Goal: Task Accomplishment & Management: Manage account settings

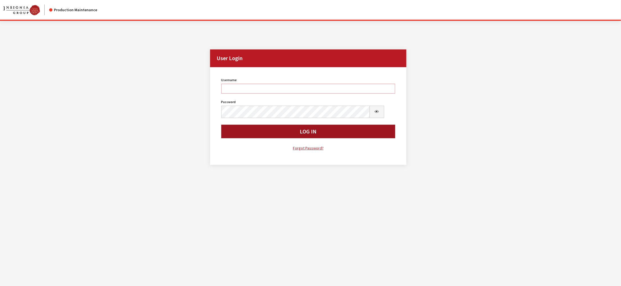
type input "kdorton"
click at [301, 138] on button "Log In" at bounding box center [308, 131] width 174 height 13
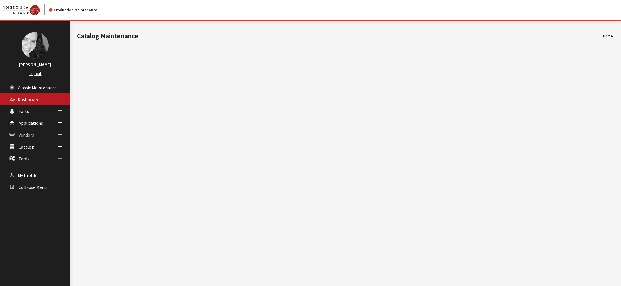
click at [28, 138] on span "Vendors" at bounding box center [26, 135] width 15 height 6
click at [31, 151] on link "Dealer Search" at bounding box center [35, 146] width 70 height 10
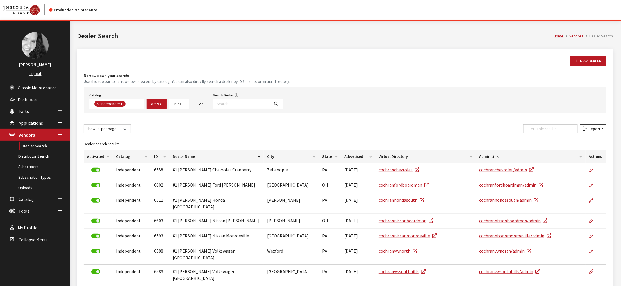
scroll to position [49, 0]
click at [270, 109] on input "Search Dealer" at bounding box center [241, 104] width 57 height 10
type input "ford au"
select select
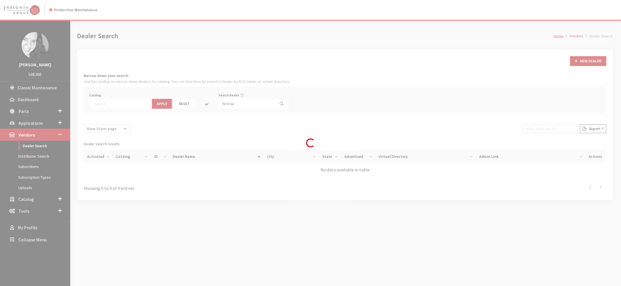
scroll to position [71, 0]
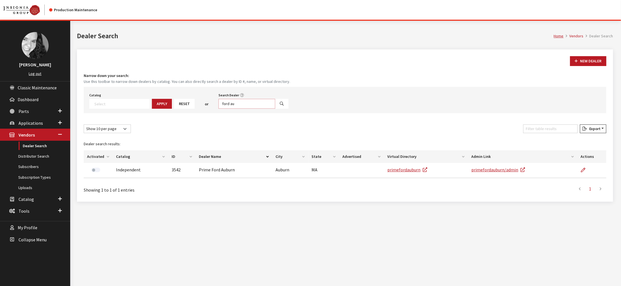
click at [271, 109] on input "ford au" at bounding box center [247, 104] width 57 height 10
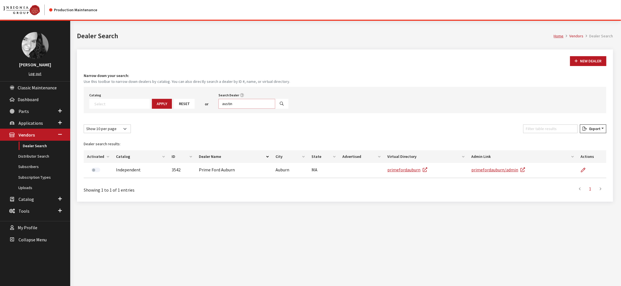
type input "austin"
select select
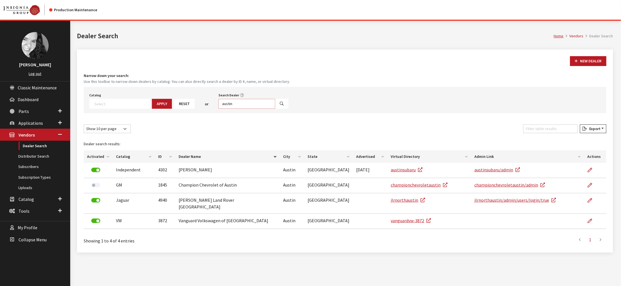
click at [273, 109] on input "austin" at bounding box center [247, 104] width 57 height 10
click at [255, 109] on input "Search Dealer" at bounding box center [247, 104] width 57 height 10
type input "#1 Cochran Ford"
select select
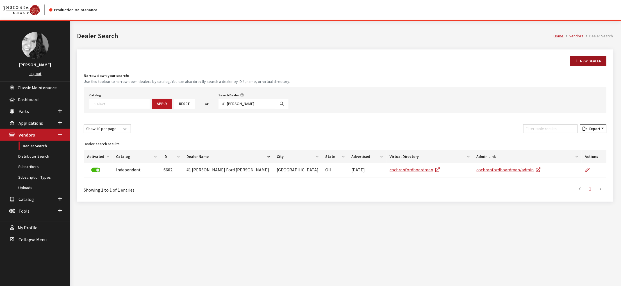
click at [574, 66] on button "New Dealer" at bounding box center [588, 61] width 36 height 10
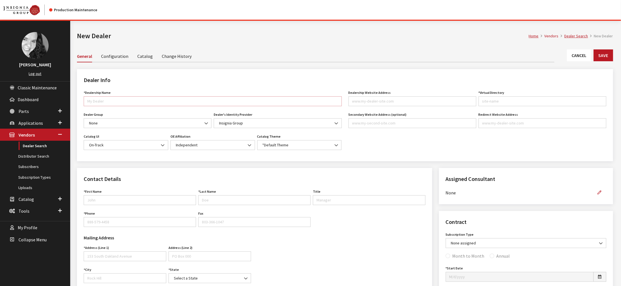
click at [113, 106] on input "*Dealership Name" at bounding box center [213, 101] width 258 height 10
type input "#1 [PERSON_NAME] Ford Austintown"
click at [378, 106] on input "Dealership Website Address" at bounding box center [413, 101] width 128 height 10
click at [367, 106] on input "Dealership Website Address" at bounding box center [413, 101] width 128 height 10
paste input "cochranfordaustintown.com"
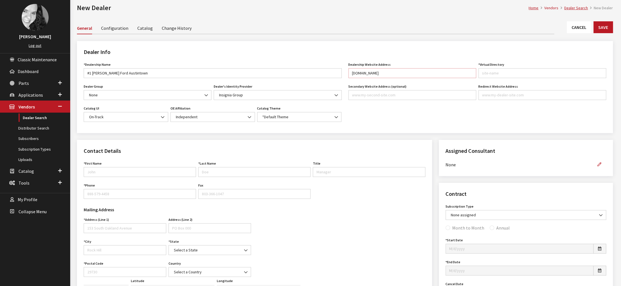
scroll to position [56, 0]
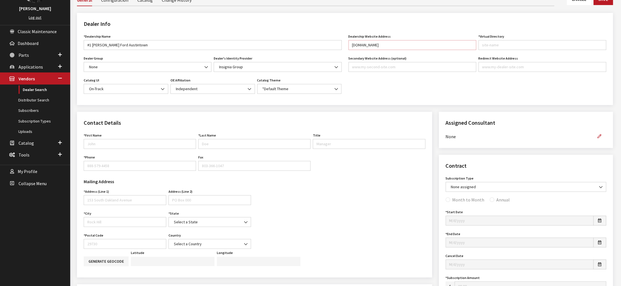
type input "cochranfordaustintown.com"
type input "cochranfordaustintown"
click at [105, 149] on input "First Name" at bounding box center [140, 144] width 112 height 10
type input "[PERSON_NAME]"
type input "Tremont"
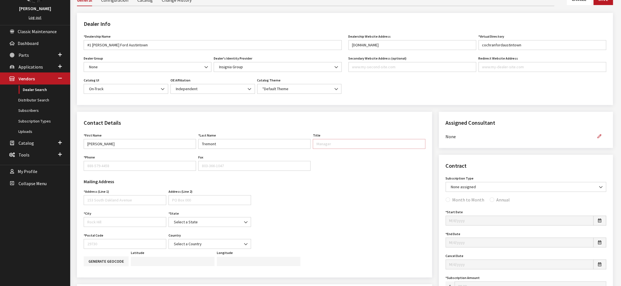
click at [366, 149] on input "Title" at bounding box center [369, 144] width 112 height 10
paste input "Director of Customs by [PERSON_NAME]"
type input "Director of Customs by Cochran"
click at [121, 171] on input "Phone" at bounding box center [140, 166] width 112 height 10
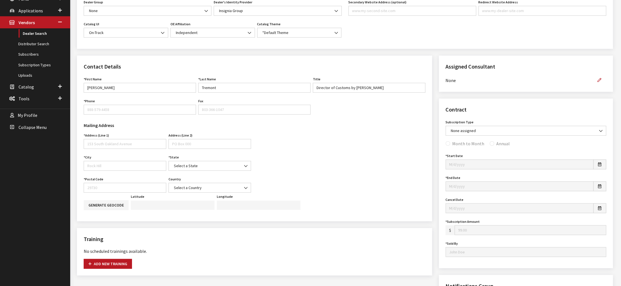
scroll to position [169, 0]
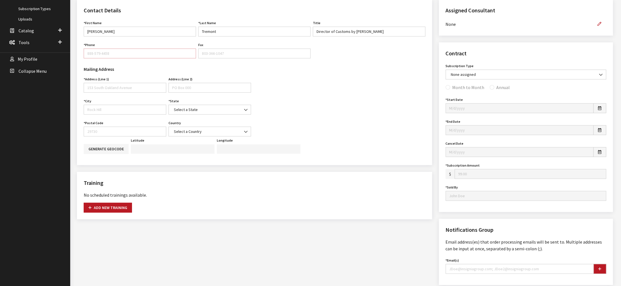
click at [107, 58] on input "Phone" at bounding box center [140, 54] width 112 height 10
type input "330-366-1815"
click at [113, 93] on input "Address (Line 1)" at bounding box center [125, 88] width 83 height 10
type input "4701 Mahoning Ave"
type input "y"
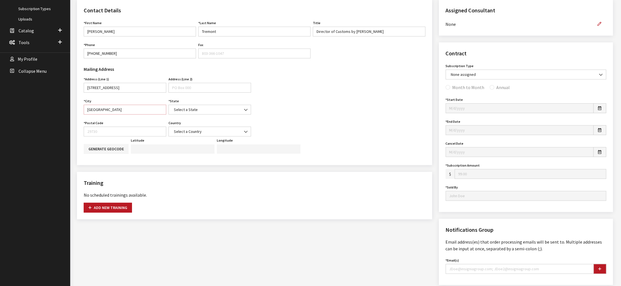
type input "Youngstown"
click at [244, 107] on b at bounding box center [244, 107] width 0 height 0
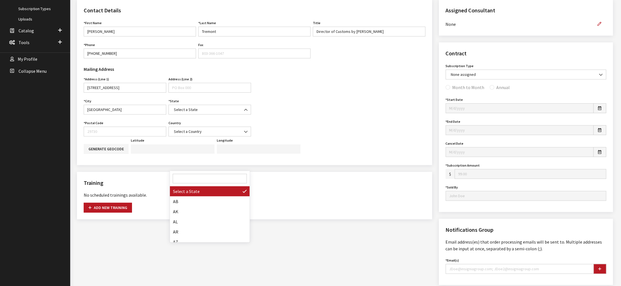
click at [210, 178] on input "Search" at bounding box center [210, 179] width 74 height 10
type input "oh"
select select "OH"
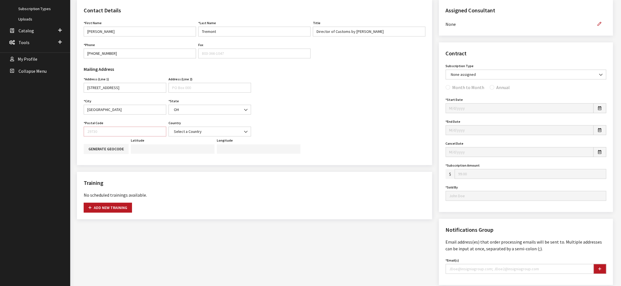
click at [110, 137] on input "Postal Code" at bounding box center [125, 132] width 83 height 10
type input "44515"
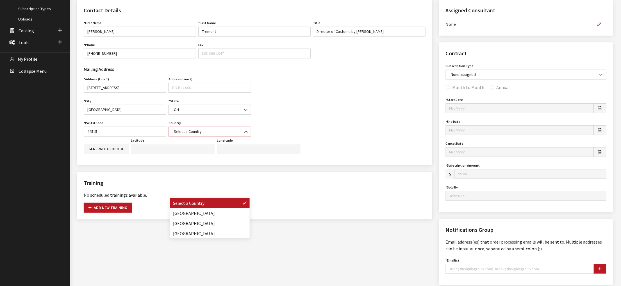
click at [244, 129] on b at bounding box center [244, 129] width 0 height 0
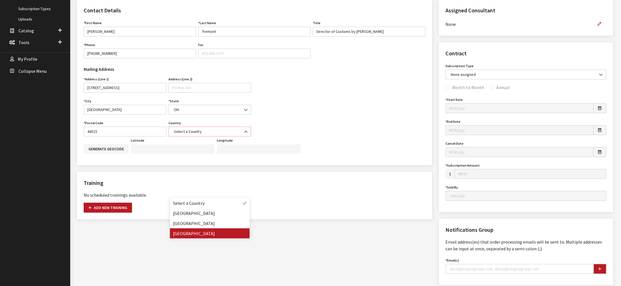
select select "United States of America"
click at [598, 26] on icon "button" at bounding box center [600, 24] width 4 height 4
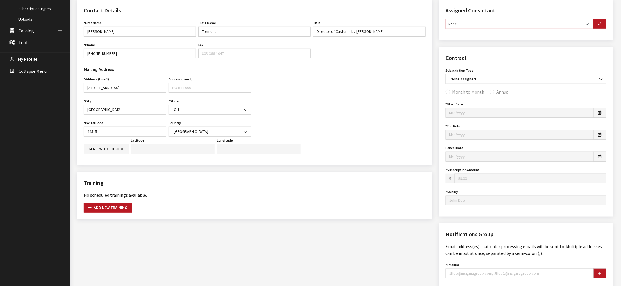
click at [579, 29] on select "None Brian Gulbrandson Dave West Khrys Dorton Kurt Daugherty Roger Schmidt" at bounding box center [519, 24] width 147 height 10
select select "33"
click at [448, 29] on select "None Brian Gulbrandson Dave West Khrys Dorton Kurt Daugherty Roger Schmidt" at bounding box center [519, 24] width 147 height 10
click at [600, 29] on button "button" at bounding box center [599, 24] width 13 height 10
click at [600, 76] on b at bounding box center [600, 76] width 0 height 0
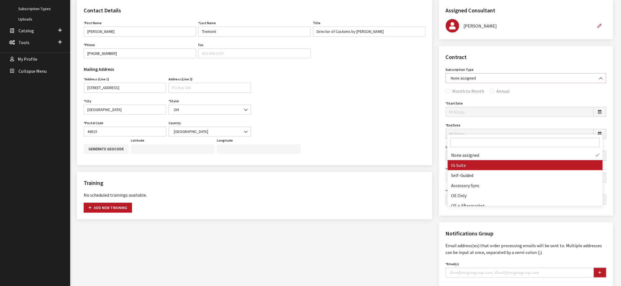
select select "7"
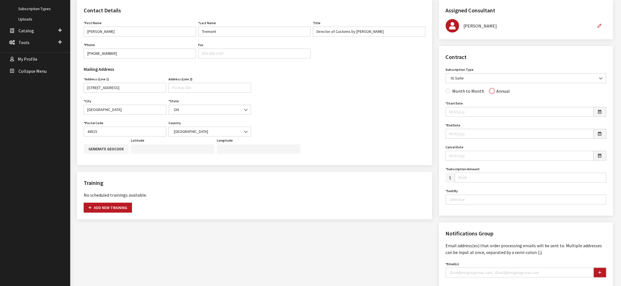
click at [494, 93] on input "Annual" at bounding box center [492, 91] width 4 height 4
radio input "true"
click at [598, 114] on icon "button" at bounding box center [599, 112] width 3 height 4
click at [490, 146] on td "4" at bounding box center [488, 146] width 8 height 8
type input "09/04/2025"
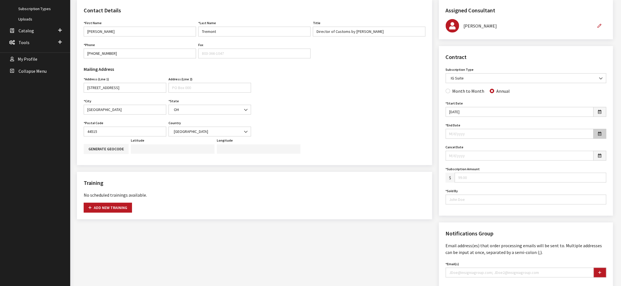
click at [598, 139] on button "button" at bounding box center [600, 134] width 13 height 10
click at [490, 172] on td "4" at bounding box center [488, 173] width 8 height 8
click at [480, 139] on input "09/04/2025" at bounding box center [520, 134] width 148 height 10
type input "09/04/2026"
click at [526, 183] on input "Subscription Amount" at bounding box center [531, 178] width 152 height 10
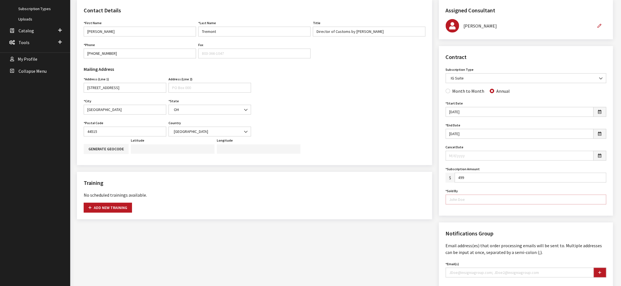
type input "499.00"
click at [514, 205] on input "Sold By" at bounding box center [526, 200] width 161 height 10
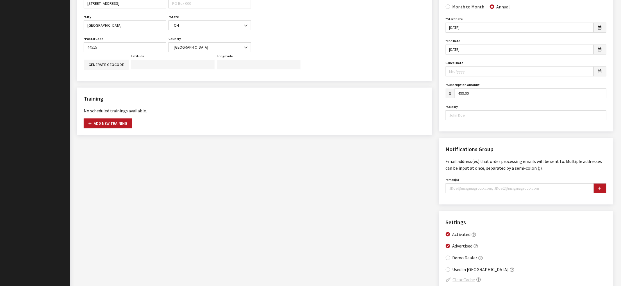
scroll to position [281, 0]
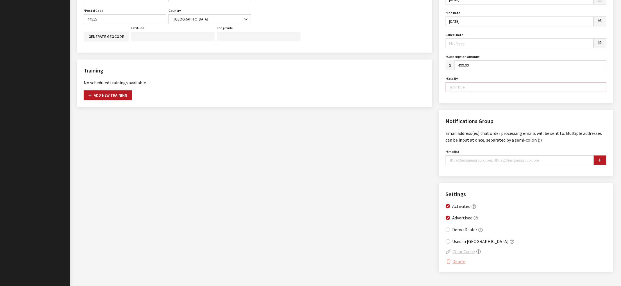
click at [475, 92] on input "Sold By" at bounding box center [526, 87] width 161 height 10
type input "Jason Ludwig"
click at [466, 165] on input "Email(s)" at bounding box center [520, 160] width 148 height 10
paste input "zachary.tremont@cochran.com"
type input "zachary.tremont@cochran.com"
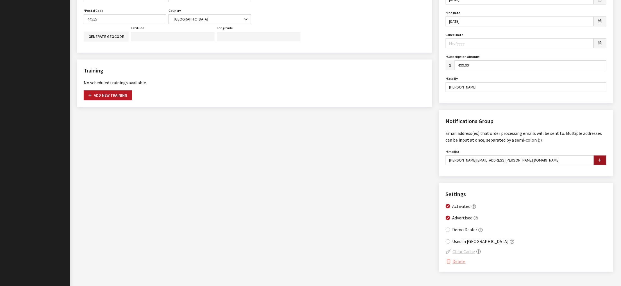
click at [597, 165] on button "button" at bounding box center [600, 160] width 13 height 10
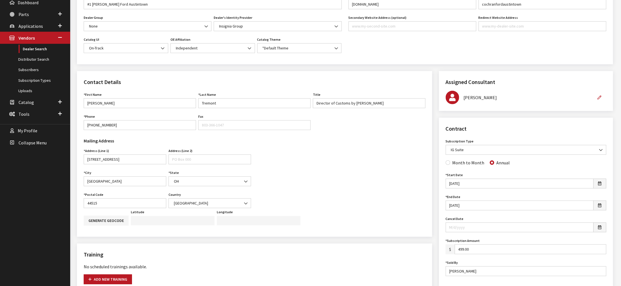
scroll to position [0, 0]
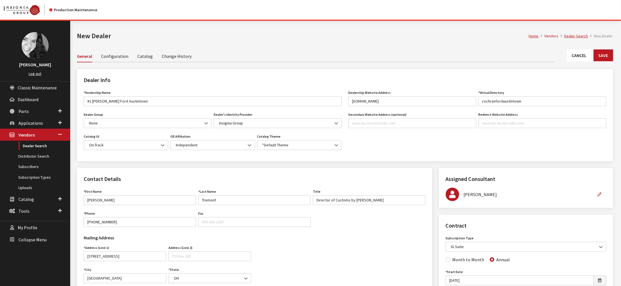
click at [128, 62] on link "Configuration" at bounding box center [114, 56] width 27 height 12
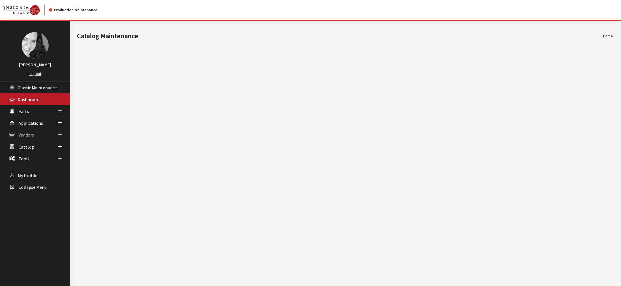
click at [29, 138] on span "Vendors" at bounding box center [26, 135] width 15 height 6
click at [29, 151] on link "Dealer Search" at bounding box center [35, 146] width 70 height 10
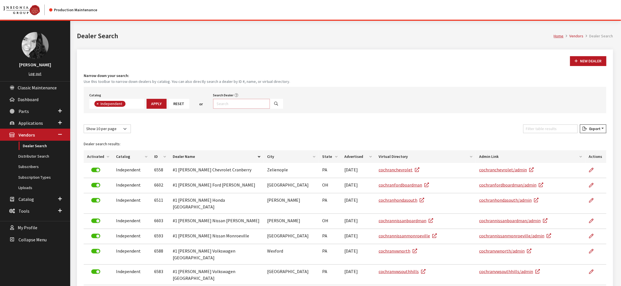
click at [262, 109] on input "Search Dealer" at bounding box center [241, 104] width 57 height 10
type input "$"
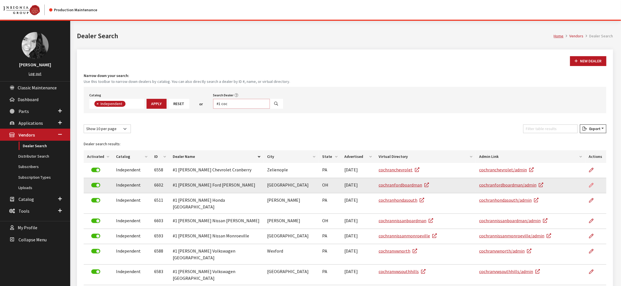
type input "#1 coc"
click at [591, 188] on icon at bounding box center [591, 185] width 4 height 4
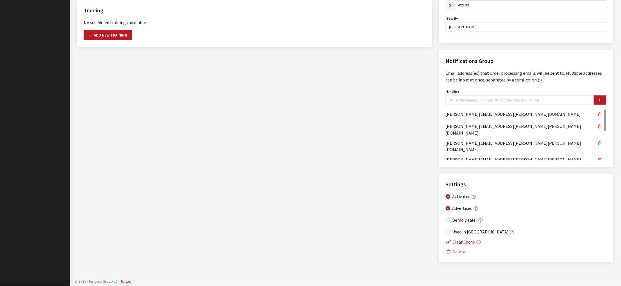
scroll to position [393, 0]
drag, startPoint x: 448, startPoint y: 178, endPoint x: 519, endPoint y: 177, distance: 71.4
click at [519, 117] on span "[PERSON_NAME][EMAIL_ADDRESS][PERSON_NAME][DOMAIN_NAME]" at bounding box center [513, 114] width 135 height 8
copy span "[PERSON_NAME][EMAIL_ADDRESS][PERSON_NAME][DOMAIN_NAME]"
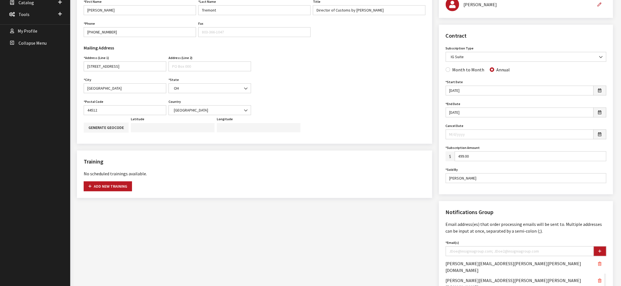
scroll to position [0, 0]
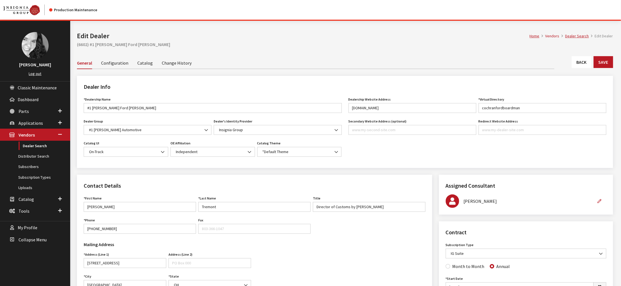
click at [128, 69] on link "Configuration" at bounding box center [114, 63] width 27 height 12
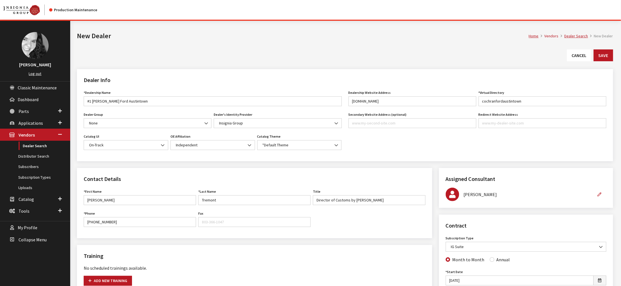
type input "499.00"
click at [123, 62] on link "Configuration" at bounding box center [114, 56] width 27 height 12
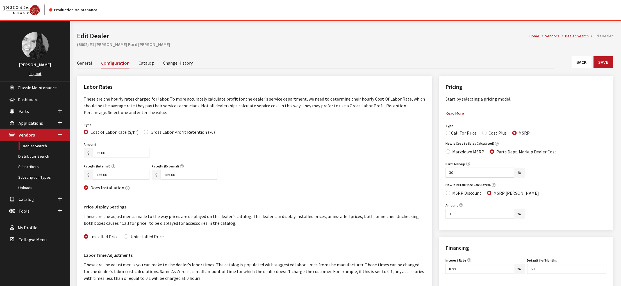
click at [154, 69] on link "Catalog" at bounding box center [146, 63] width 15 height 12
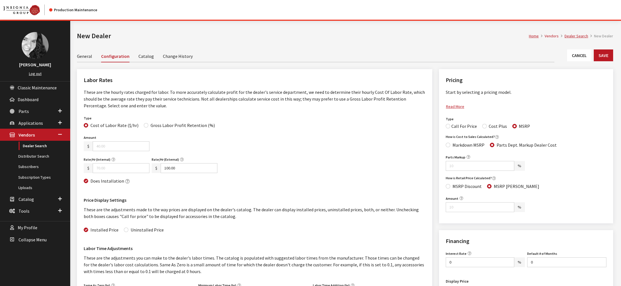
click at [112, 151] on input "Amount" at bounding box center [121, 146] width 57 height 10
type input "35.00"
click at [112, 173] on input "Rate/Hr (Internal)" at bounding box center [121, 168] width 57 height 10
type input "135.00"
click at [191, 173] on input "100.00" at bounding box center [189, 168] width 57 height 10
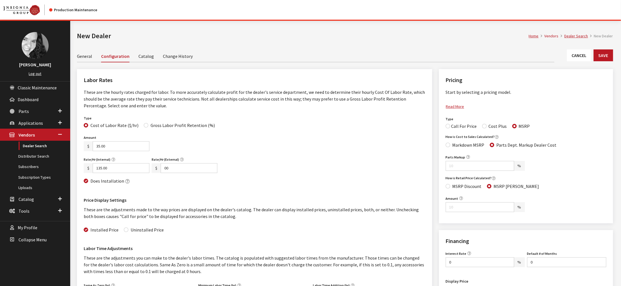
type input "0"
type input "185.00"
click at [483, 171] on input "Parts Markup" at bounding box center [480, 166] width 69 height 10
type input "30"
click at [488, 212] on input "Amount" at bounding box center [480, 207] width 69 height 10
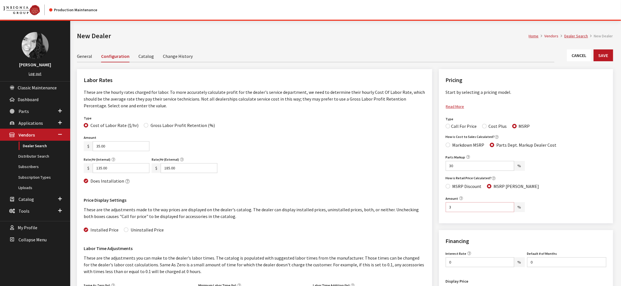
type input "3"
click at [341, 190] on div "Rate/Hr (Internal) $ 135.00 Internal Rate must be at least zero. Rate/Hr (Exter…" at bounding box center [255, 173] width 344 height 34
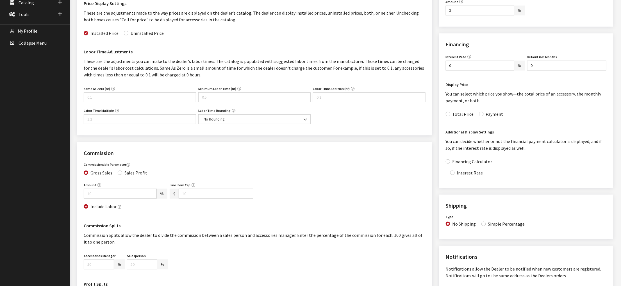
scroll to position [169, 0]
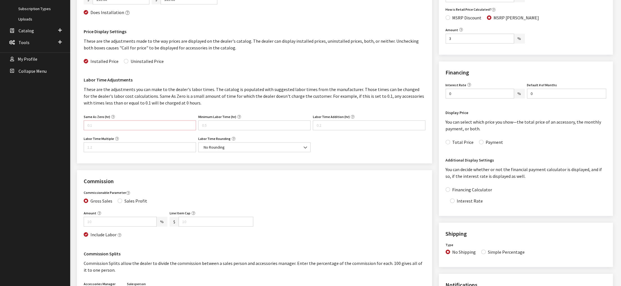
click at [105, 130] on input "Same As Zero (hr)" at bounding box center [140, 126] width 112 height 10
type input "0"
click at [232, 130] on input "Minimum Labor Time (hr)" at bounding box center [254, 126] width 112 height 10
type input "0.25"
click at [355, 157] on div "Same As Zero (hr) 0 Same As Zero must be at least zero. Minimum Labor Time (hr)…" at bounding box center [255, 135] width 344 height 44
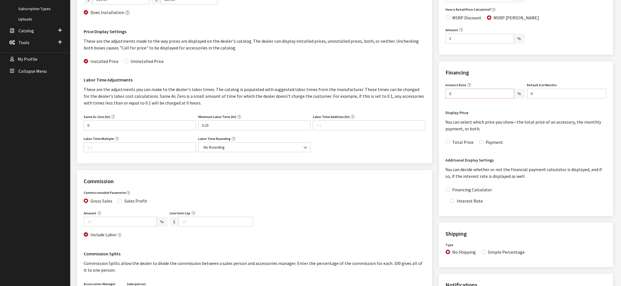
click at [460, 99] on input "0" at bounding box center [480, 94] width 69 height 10
type input "8.99"
click at [543, 99] on input "0" at bounding box center [566, 94] width 79 height 10
type input "60"
click at [450, 144] on input "Total Price" at bounding box center [448, 142] width 4 height 4
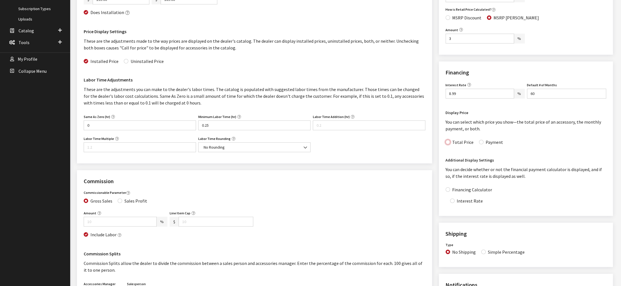
checkbox input "true"
click at [431, 234] on div "Labor Rates These are the hourly rates charged for labor. To more accurately ca…" at bounding box center [255, 197] width 362 height 593
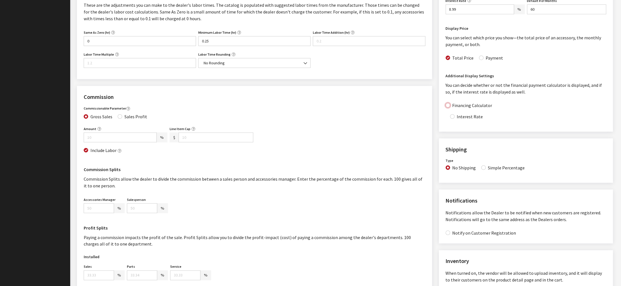
click at [450, 108] on input "Financing Calculator" at bounding box center [448, 105] width 4 height 4
checkbox input "true"
click at [455, 119] on input "Interest Rate" at bounding box center [452, 116] width 4 height 4
checkbox input "true"
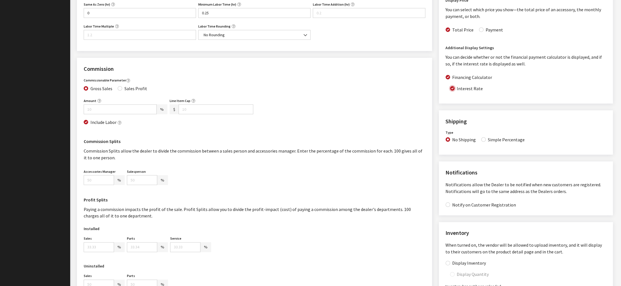
scroll to position [309, 0]
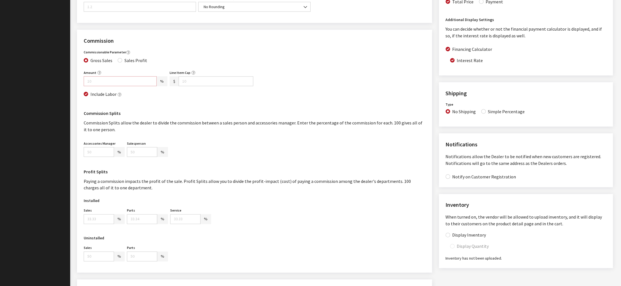
click at [119, 86] on input "Amount" at bounding box center [120, 81] width 73 height 10
type input "10"
click at [212, 117] on h3 "Commission Splits" at bounding box center [255, 113] width 342 height 7
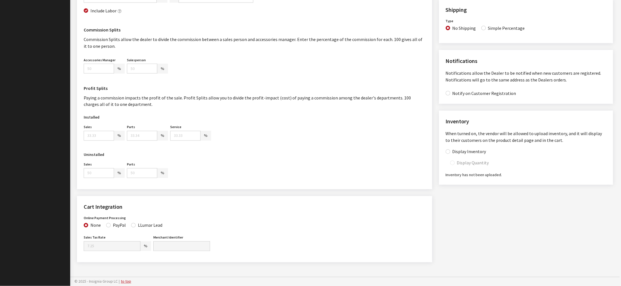
scroll to position [421, 0]
click at [147, 74] on input "Salesperson" at bounding box center [142, 69] width 30 height 10
type input "100"
click at [226, 92] on h3 "Profit Splits" at bounding box center [255, 88] width 342 height 7
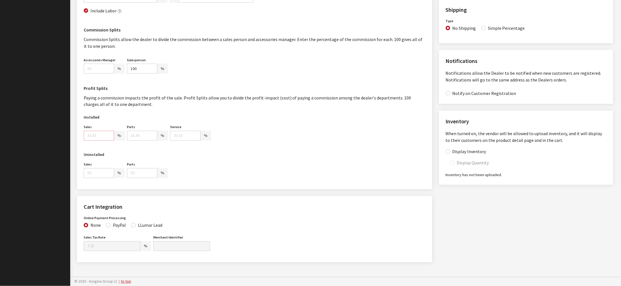
click at [100, 131] on input "Sales" at bounding box center [99, 136] width 30 height 10
type input "40"
click at [149, 131] on input "Parts" at bounding box center [142, 136] width 30 height 10
type input "10"
click at [196, 131] on input "Service" at bounding box center [185, 136] width 30 height 10
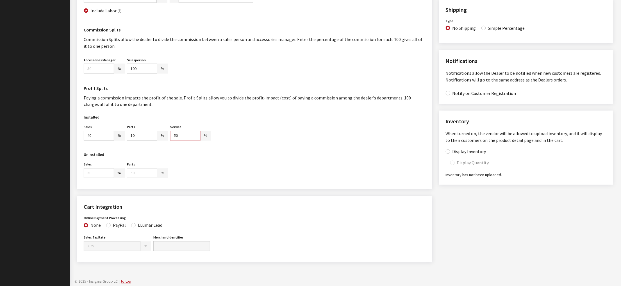
type input "50"
click at [99, 168] on input "number" at bounding box center [99, 173] width 30 height 10
type input "40"
click at [153, 168] on input "number" at bounding box center [142, 173] width 30 height 10
type input "60"
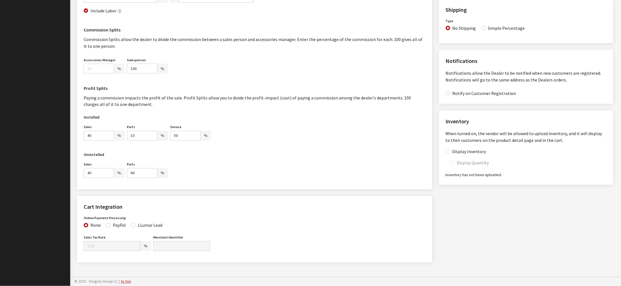
click at [256, 161] on div "Sales 40 % Sales Split must be between zero and 100. Parts 60 % Parts Split mus…" at bounding box center [255, 172] width 344 height 22
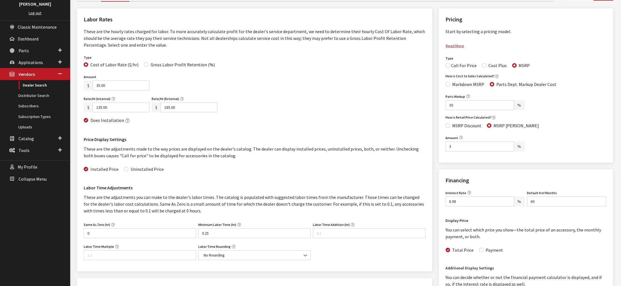
scroll to position [0, 0]
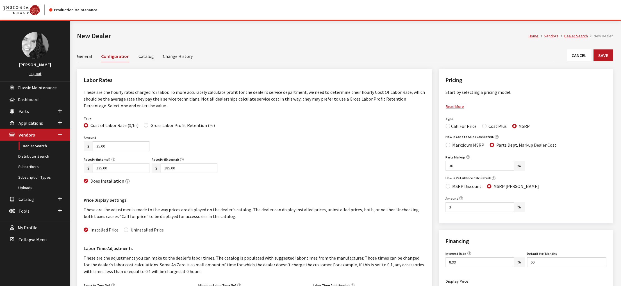
click at [154, 62] on link "Catalog" at bounding box center [146, 56] width 15 height 12
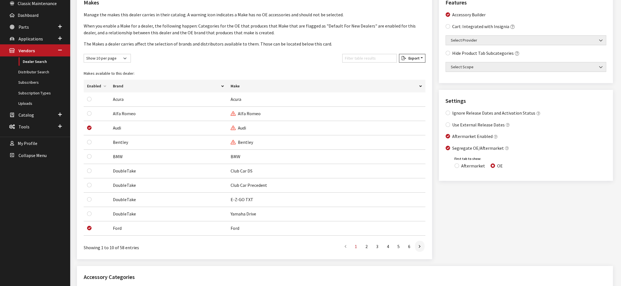
scroll to position [140, 0]
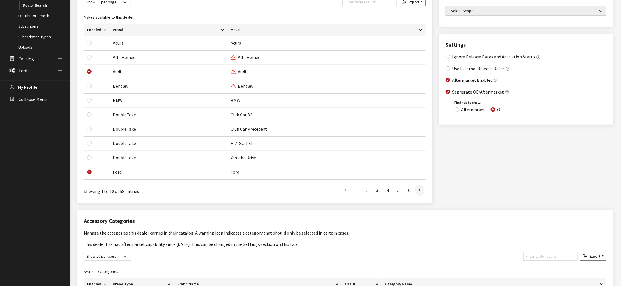
click at [423, 196] on div "First 1 2 3 4 5 6 Last" at bounding box center [327, 190] width 203 height 12
click at [418, 196] on link at bounding box center [420, 190] width 10 height 11
click at [419, 193] on icon at bounding box center [420, 190] width 2 height 4
click at [420, 196] on link at bounding box center [420, 190] width 10 height 11
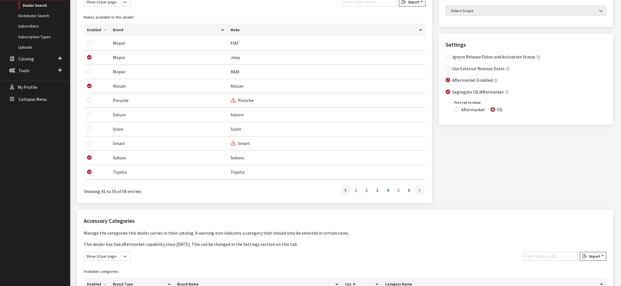
click at [418, 196] on link at bounding box center [420, 190] width 10 height 11
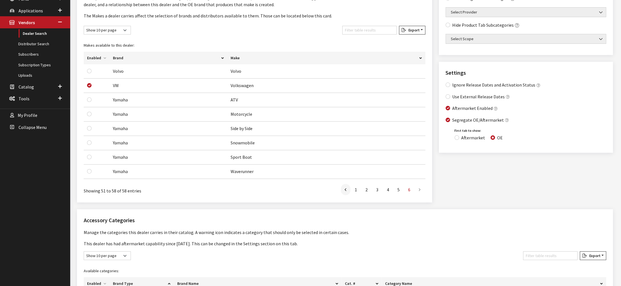
scroll to position [169, 0]
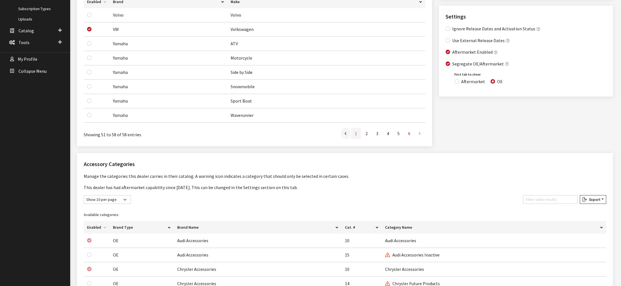
click at [351, 139] on link "1" at bounding box center [356, 133] width 10 height 11
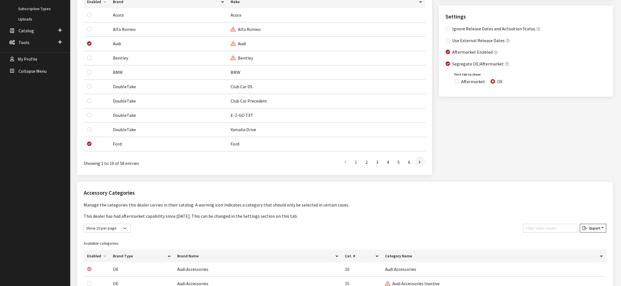
click at [426, 168] on div "First 1 2 3 4 5 6 Last" at bounding box center [327, 162] width 203 height 12
click at [418, 168] on link at bounding box center [420, 161] width 10 height 11
click at [419, 165] on icon at bounding box center [420, 162] width 2 height 4
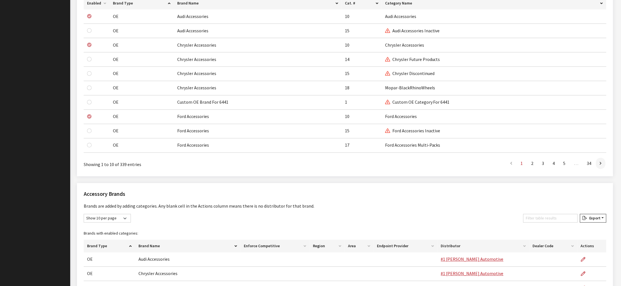
scroll to position [450, 0]
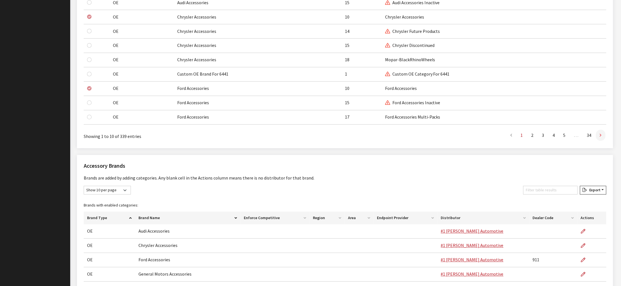
click at [600, 138] on icon at bounding box center [601, 135] width 2 height 4
click at [600, 141] on link at bounding box center [601, 135] width 10 height 11
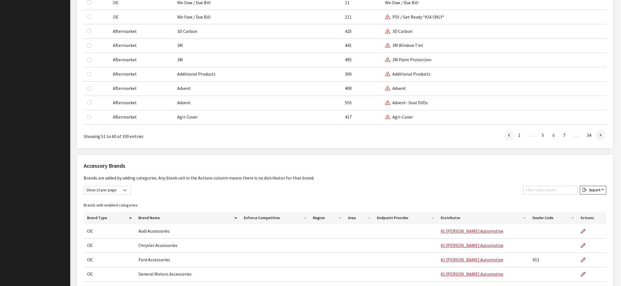
click at [600, 141] on link at bounding box center [601, 135] width 10 height 11
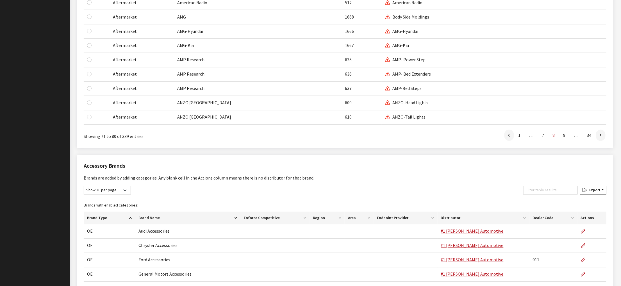
click at [600, 141] on link at bounding box center [601, 135] width 10 height 11
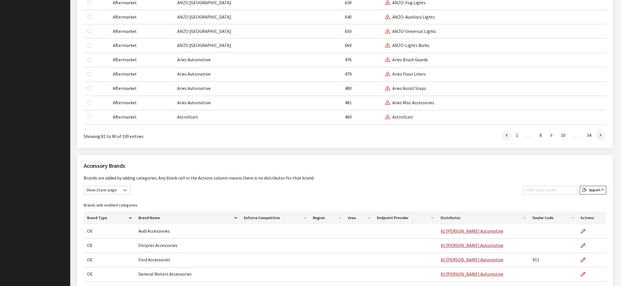
click at [600, 141] on link at bounding box center [601, 135] width 10 height 11
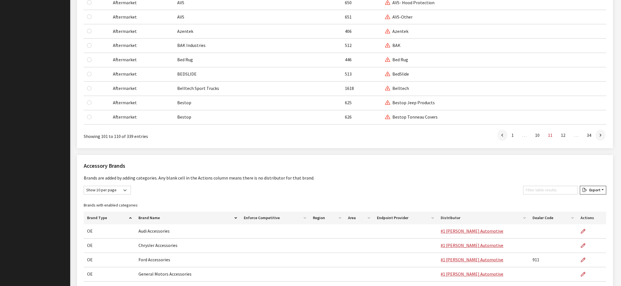
click at [600, 141] on link at bounding box center [601, 135] width 10 height 11
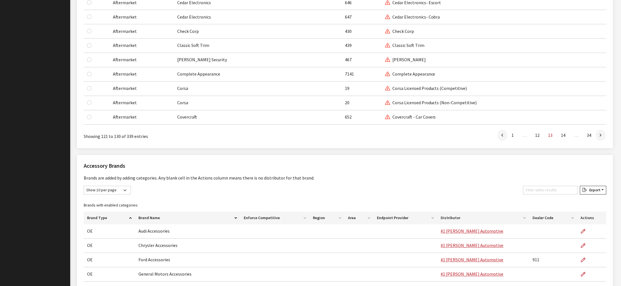
click at [600, 141] on link at bounding box center [601, 135] width 10 height 11
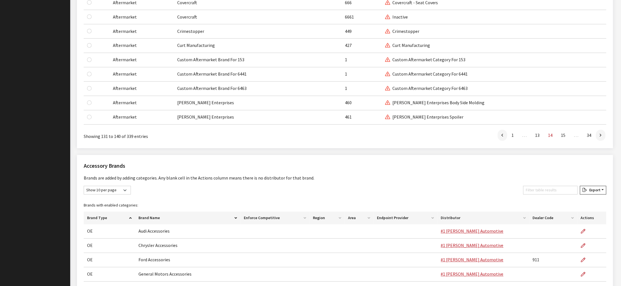
click at [600, 141] on link at bounding box center [601, 135] width 10 height 11
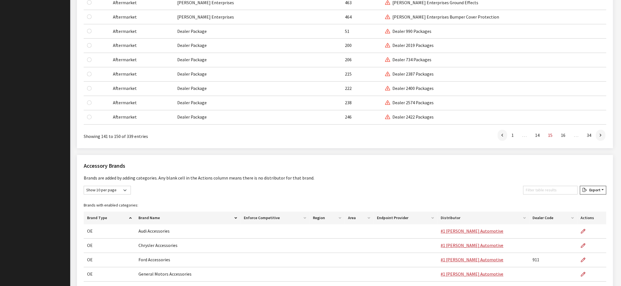
click at [600, 141] on link at bounding box center [601, 135] width 10 height 11
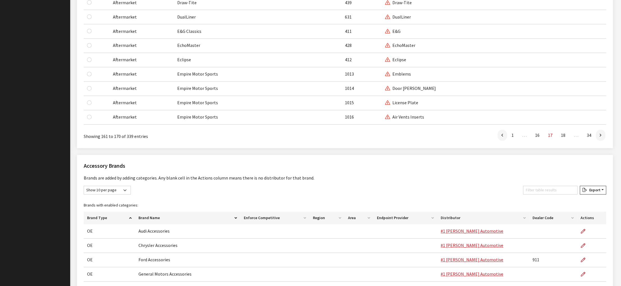
click at [600, 141] on link at bounding box center [601, 135] width 10 height 11
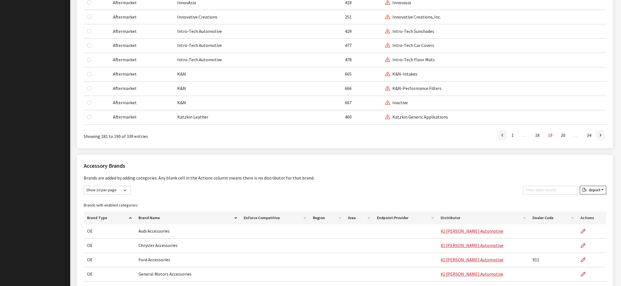
click at [600, 141] on link at bounding box center [601, 135] width 10 height 11
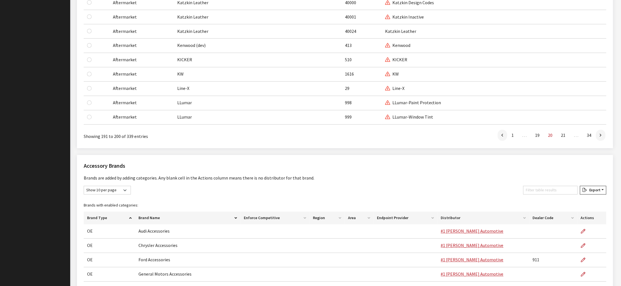
click at [600, 141] on link at bounding box center [601, 135] width 10 height 11
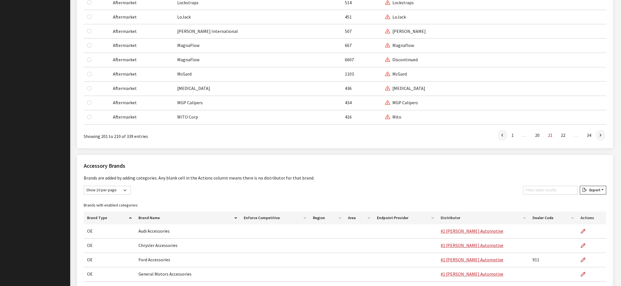
click at [600, 141] on link at bounding box center [601, 135] width 10 height 11
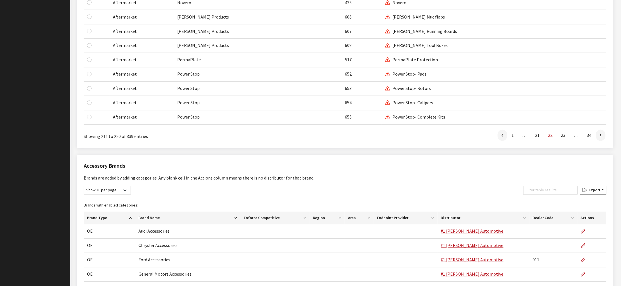
click at [600, 141] on link at bounding box center [601, 135] width 10 height 11
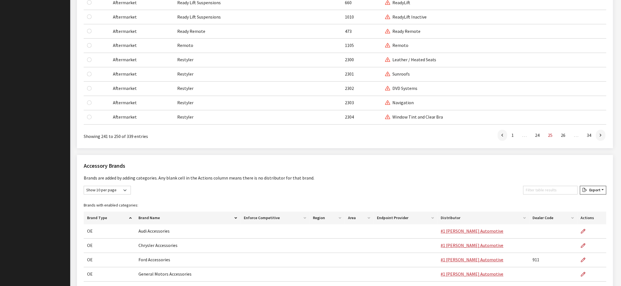
click at [600, 141] on link at bounding box center [601, 135] width 10 height 11
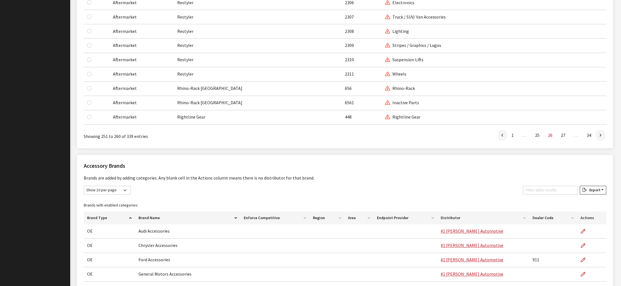
click at [600, 141] on link at bounding box center [601, 135] width 10 height 11
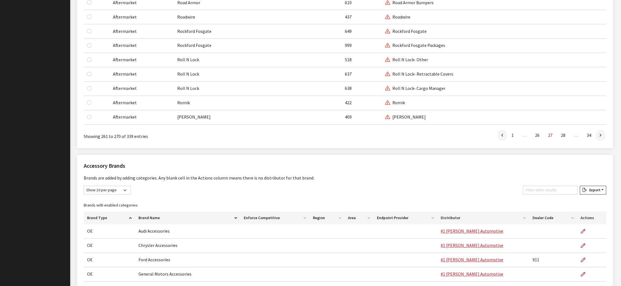
click at [600, 141] on link at bounding box center [601, 135] width 10 height 11
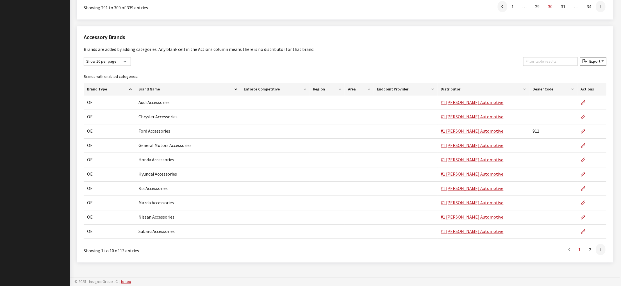
scroll to position [702, 0]
click at [598, 255] on link at bounding box center [601, 249] width 10 height 11
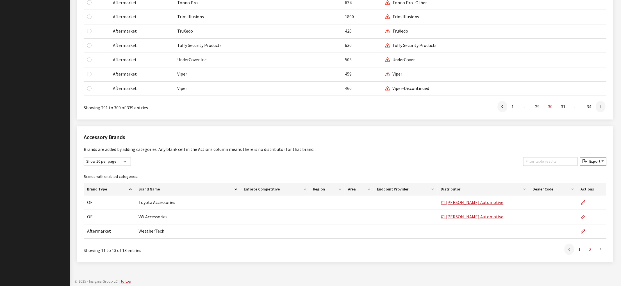
click at [569, 248] on icon at bounding box center [570, 250] width 2 height 4
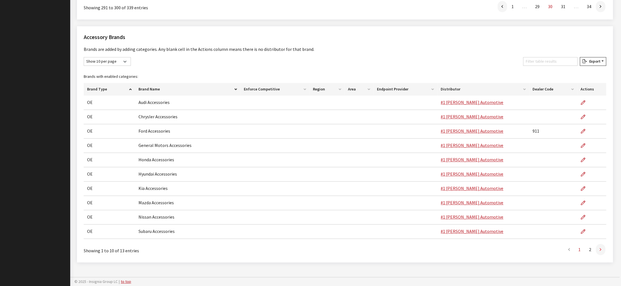
click at [598, 245] on link at bounding box center [601, 249] width 10 height 11
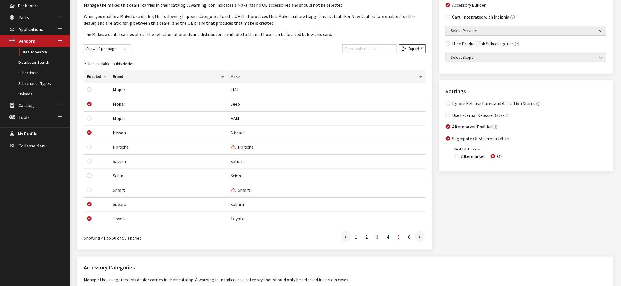
scroll to position [0, 0]
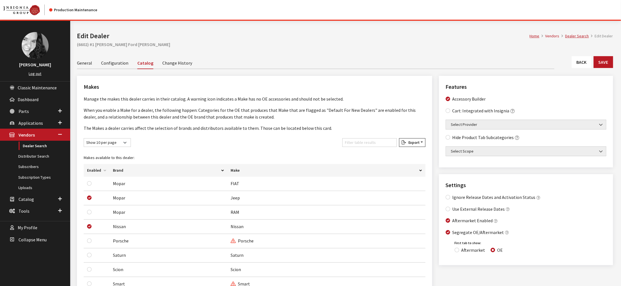
click at [110, 69] on link "Configuration" at bounding box center [114, 63] width 27 height 12
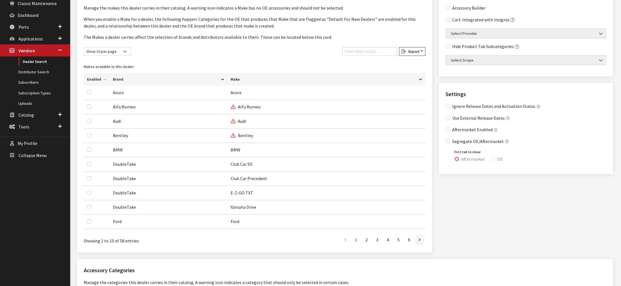
scroll to position [112, 0]
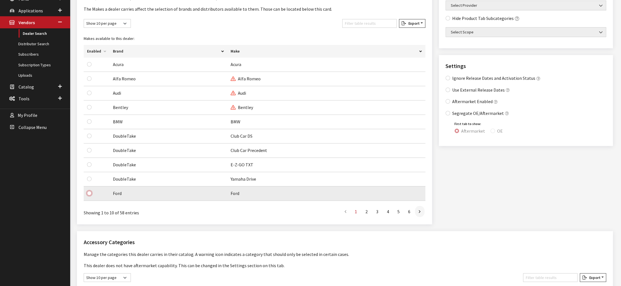
click at [91, 196] on input "checkbox" at bounding box center [89, 193] width 4 height 4
checkbox input "true"
click at [417, 217] on link at bounding box center [420, 211] width 10 height 11
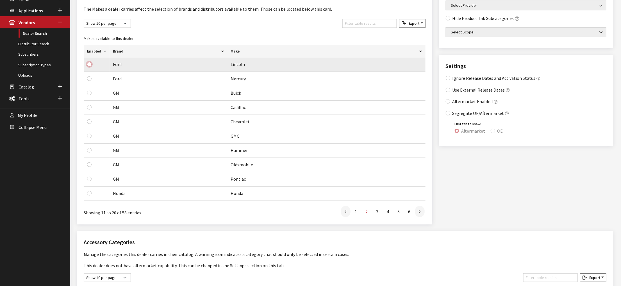
click at [92, 67] on input "checkbox" at bounding box center [89, 64] width 4 height 4
checkbox input "true"
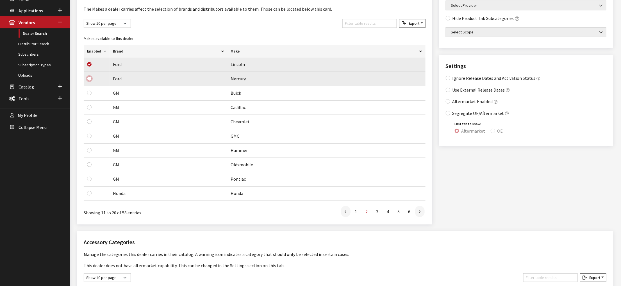
click at [91, 81] on input "checkbox" at bounding box center [89, 78] width 4 height 4
checkbox input "true"
click at [341, 217] on link at bounding box center [346, 211] width 10 height 11
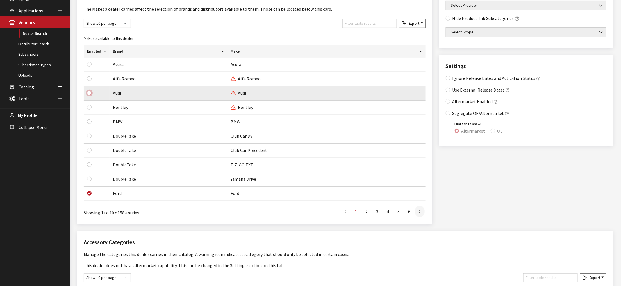
click at [92, 95] on input "checkbox" at bounding box center [89, 93] width 4 height 4
checkbox input "true"
click at [419, 214] on icon at bounding box center [420, 212] width 2 height 4
click at [92, 95] on input "checkbox" at bounding box center [89, 93] width 4 height 4
checkbox input "true"
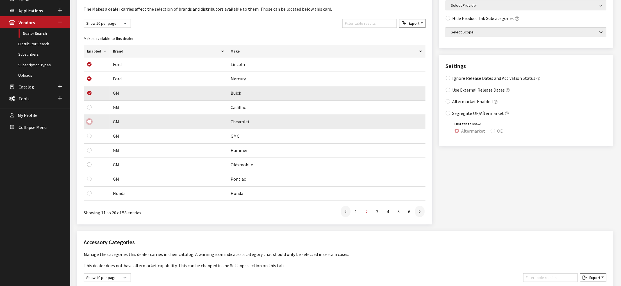
click at [92, 124] on input "checkbox" at bounding box center [89, 121] width 4 height 4
checkbox input "true"
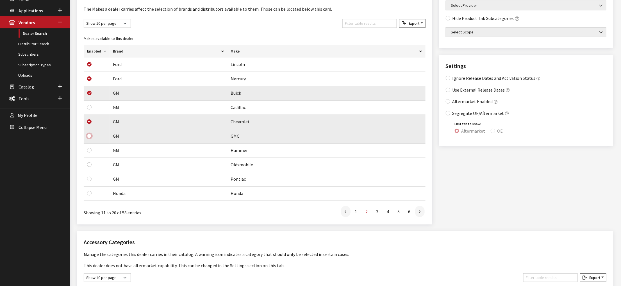
click at [92, 138] on input "checkbox" at bounding box center [89, 136] width 4 height 4
checkbox input "true"
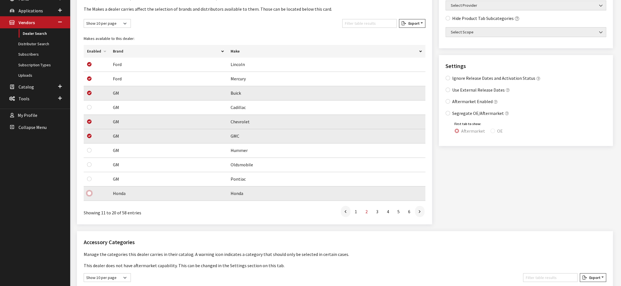
click at [90, 196] on input "checkbox" at bounding box center [89, 193] width 4 height 4
checkbox input "true"
click at [415, 217] on link at bounding box center [420, 211] width 10 height 11
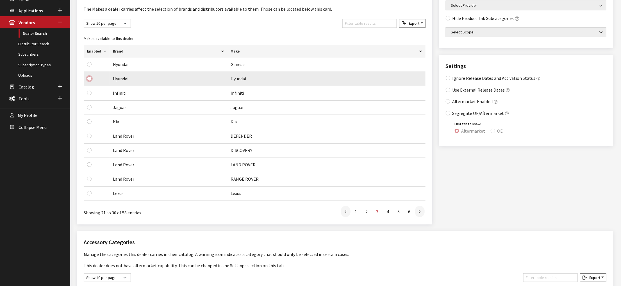
click at [91, 81] on input "checkbox" at bounding box center [89, 78] width 4 height 4
checkbox input "true"
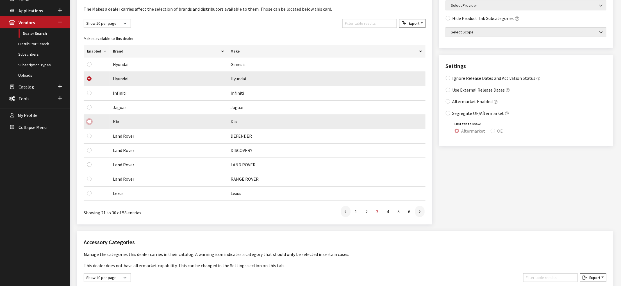
click at [92, 124] on input "checkbox" at bounding box center [89, 121] width 4 height 4
checkbox input "true"
click at [419, 217] on link at bounding box center [420, 211] width 10 height 11
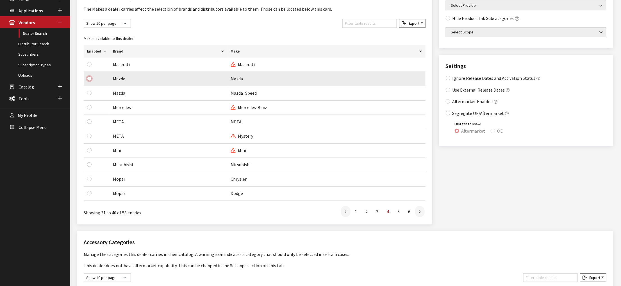
click at [92, 81] on input "checkbox" at bounding box center [89, 78] width 4 height 4
checkbox input "true"
click at [417, 217] on link at bounding box center [420, 211] width 10 height 11
click at [92, 81] on input "checkbox" at bounding box center [89, 78] width 4 height 4
checkbox input "true"
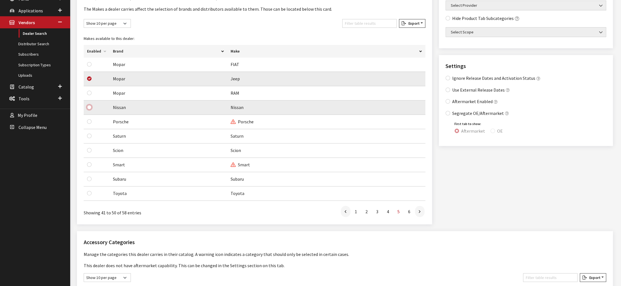
click at [92, 110] on input "checkbox" at bounding box center [89, 107] width 4 height 4
checkbox input "true"
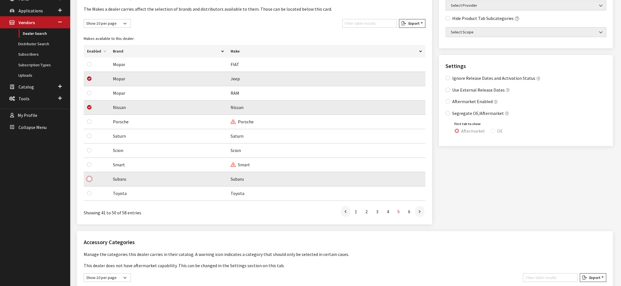
click at [92, 181] on input "checkbox" at bounding box center [89, 179] width 4 height 4
checkbox input "true"
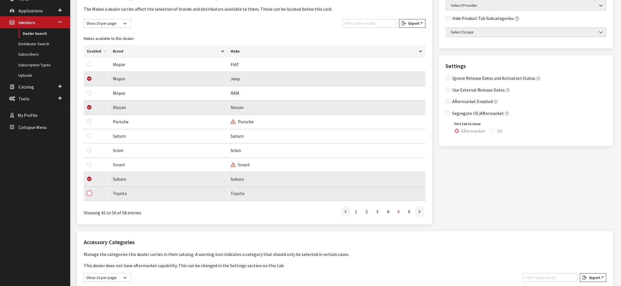
click at [92, 196] on input "checkbox" at bounding box center [89, 193] width 4 height 4
checkbox input "true"
click at [419, 214] on icon at bounding box center [420, 212] width 2 height 4
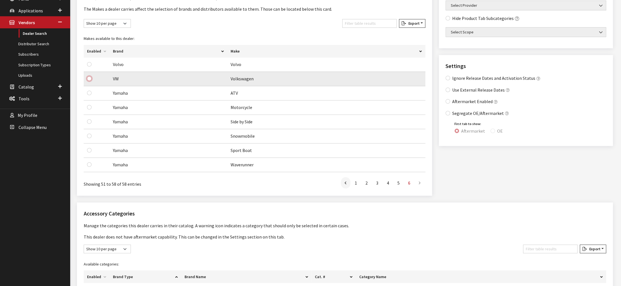
click at [92, 81] on input "checkbox" at bounding box center [89, 78] width 4 height 4
checkbox input "true"
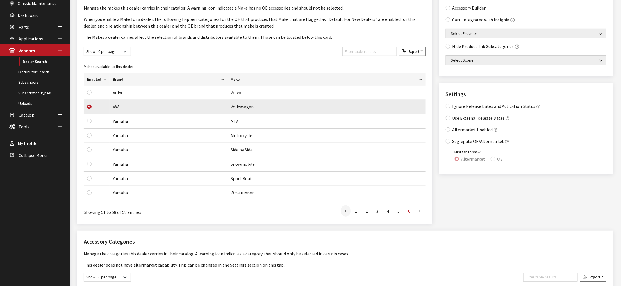
scroll to position [56, 0]
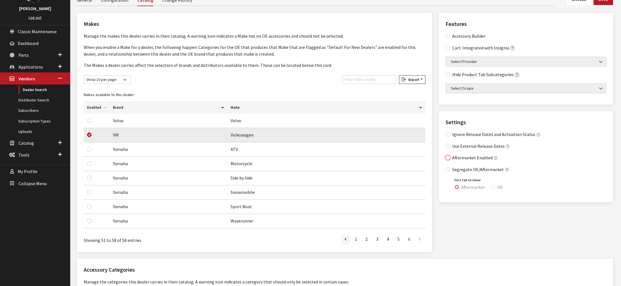
click at [450, 160] on input "Aftermarket Enabled" at bounding box center [448, 157] width 4 height 4
checkbox input "true"
click at [450, 172] on input "Segregate OE/Aftermarket" at bounding box center [448, 169] width 4 height 4
checkbox input "true"
click at [495, 189] on input "OE" at bounding box center [493, 187] width 4 height 4
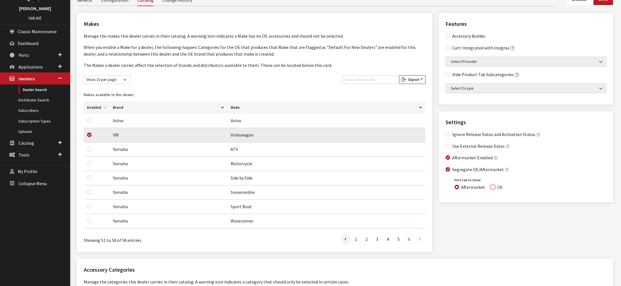
radio input "true"
click at [450, 38] on Builder "Accessory Builder" at bounding box center [448, 36] width 4 height 4
checkbox Builder "true"
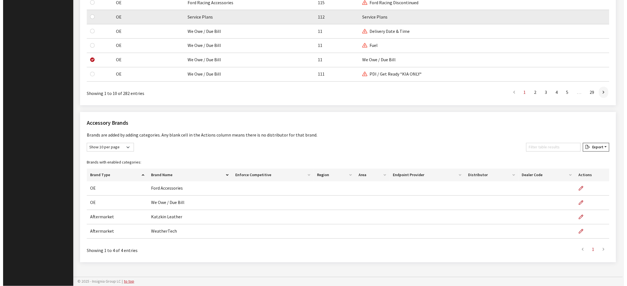
scroll to position [575, 0]
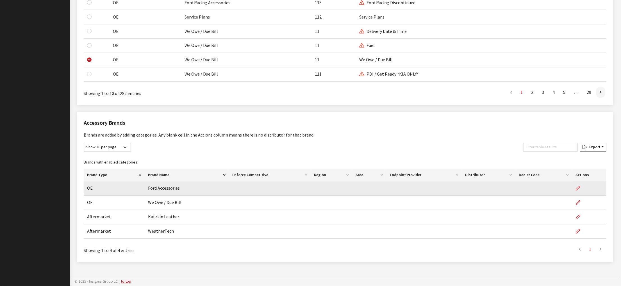
click at [577, 187] on icon "button" at bounding box center [578, 189] width 4 height 4
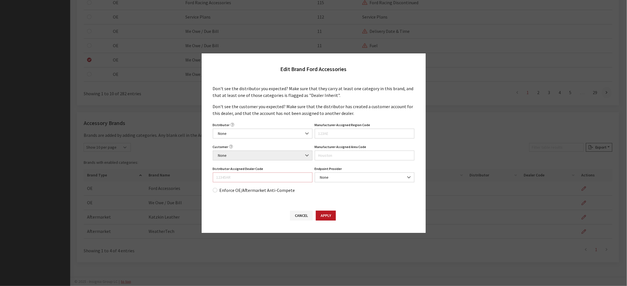
click at [233, 182] on input "Distributor-Assigned Dealer Code" at bounding box center [263, 178] width 100 height 10
type input "2568"
click at [328, 221] on button "Apply" at bounding box center [326, 216] width 20 height 10
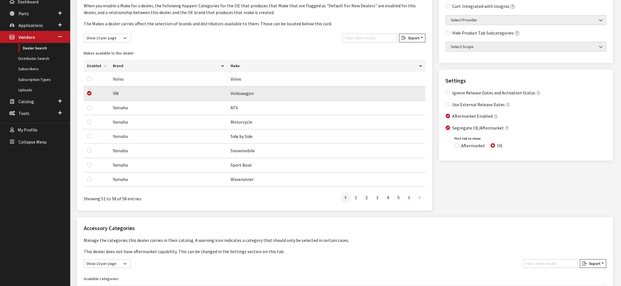
scroll to position [0, 0]
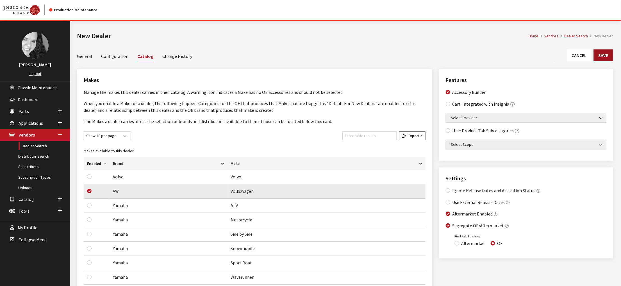
click at [594, 61] on button "Save" at bounding box center [603, 55] width 19 height 12
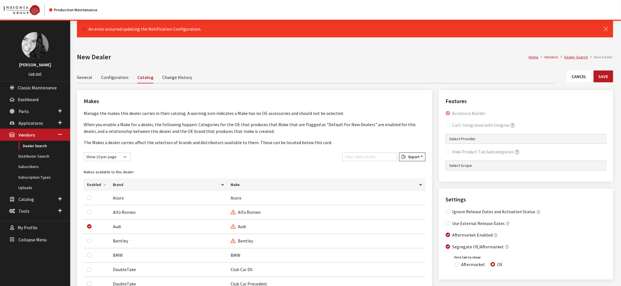
click at [87, 83] on link "General" at bounding box center [84, 77] width 15 height 12
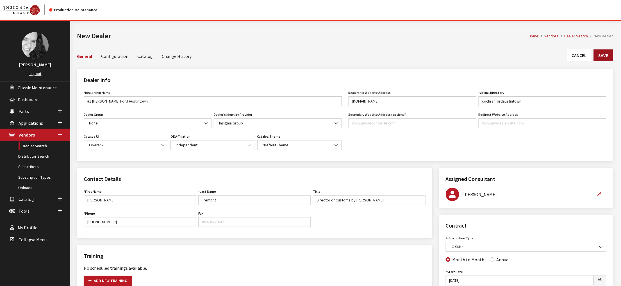
click at [605, 61] on button "Save" at bounding box center [603, 55] width 19 height 12
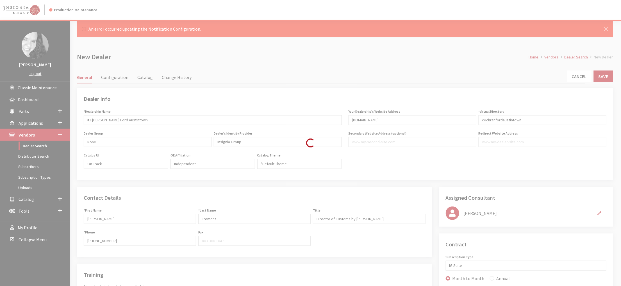
type input "499.00"
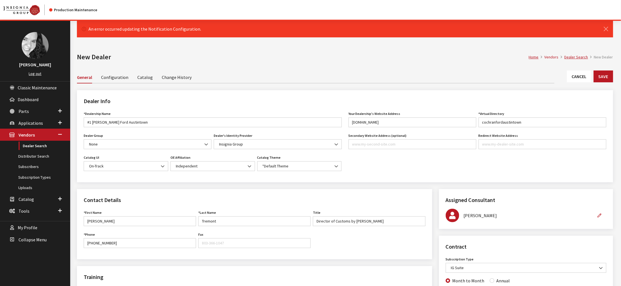
click at [121, 83] on link "Configuration" at bounding box center [114, 77] width 27 height 12
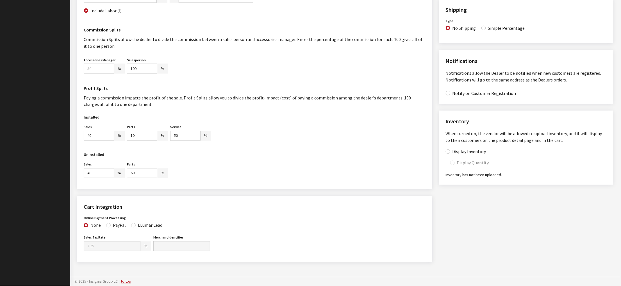
scroll to position [478, 0]
click at [99, 74] on input "Accessories Manager" at bounding box center [99, 69] width 30 height 10
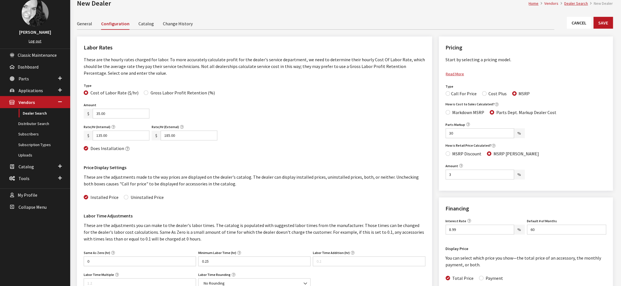
scroll to position [0, 0]
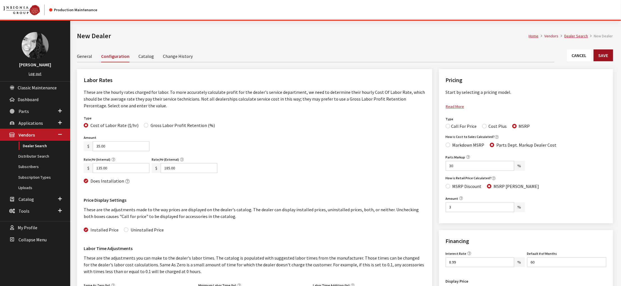
type input "0"
click at [599, 61] on button "Save" at bounding box center [603, 55] width 19 height 12
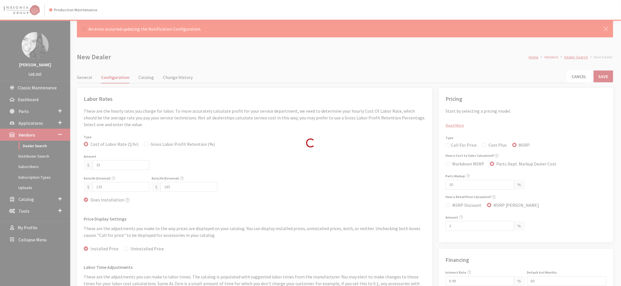
type input "35.00"
type input "135.00"
type input "185.00"
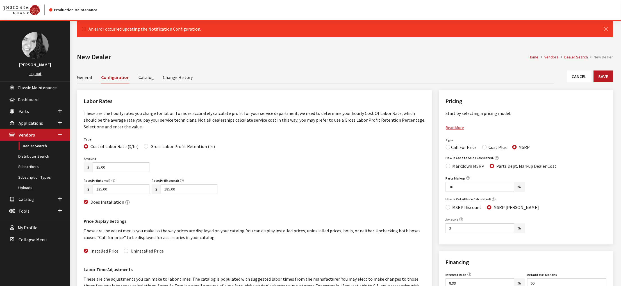
click at [154, 83] on link "Catalog" at bounding box center [146, 77] width 15 height 12
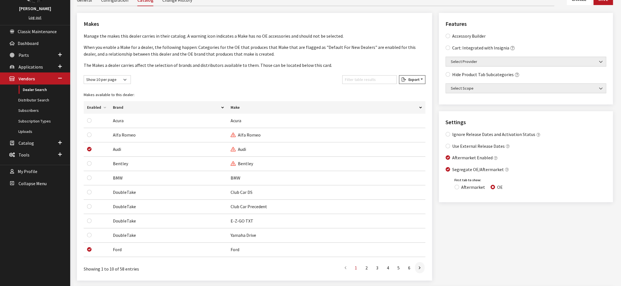
scroll to position [84, 0]
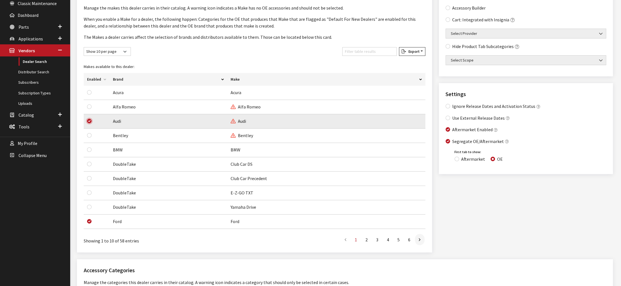
click at [92, 123] on input "checkbox" at bounding box center [89, 121] width 4 height 4
checkbox input "false"
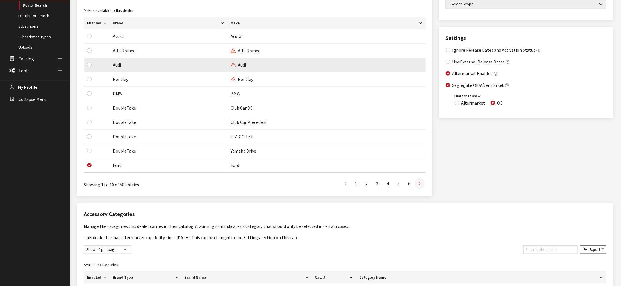
click at [417, 189] on link at bounding box center [420, 183] width 10 height 11
click at [92, 67] on input "checkbox" at bounding box center [89, 65] width 4 height 4
checkbox input "false"
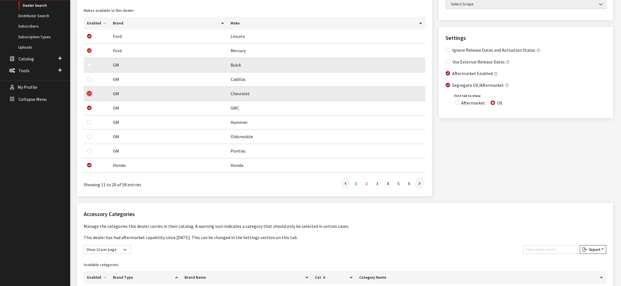
click at [92, 96] on input "checkbox" at bounding box center [89, 93] width 4 height 4
checkbox input "false"
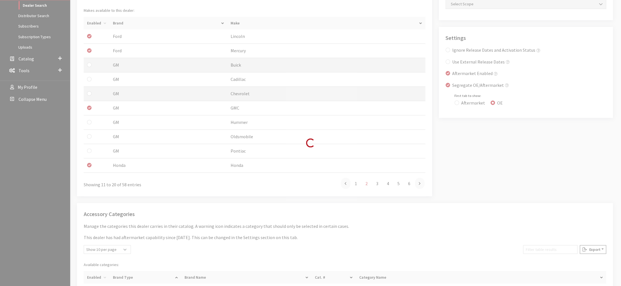
click at [92, 145] on div "Modal title Cancel Yes OK Modal title OK Edit Brand Don't see the distributor y…" at bounding box center [345, 233] width 550 height 707
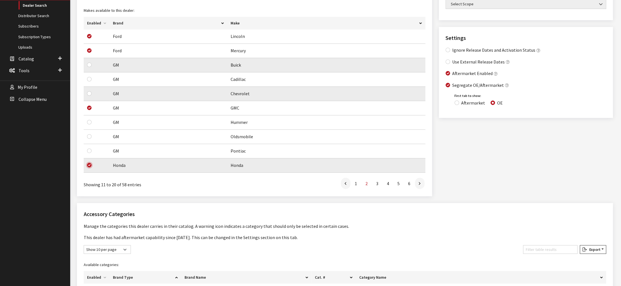
click at [92, 167] on input "checkbox" at bounding box center [89, 165] width 4 height 4
checkbox input "false"
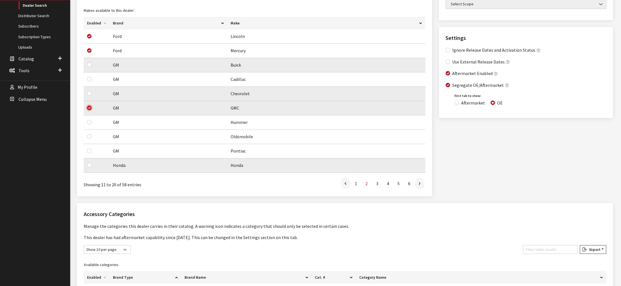
click at [91, 110] on input "checkbox" at bounding box center [89, 108] width 4 height 4
checkbox input "false"
click at [415, 189] on link at bounding box center [420, 183] width 10 height 11
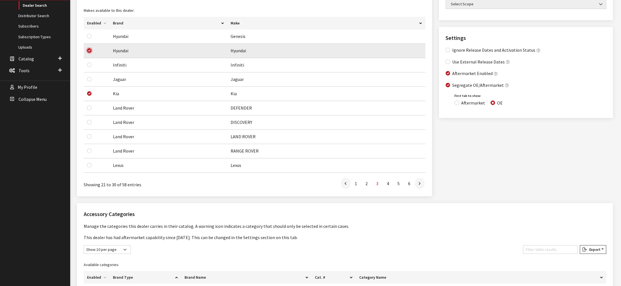
click at [92, 53] on input "checkbox" at bounding box center [89, 50] width 4 height 4
checkbox input "false"
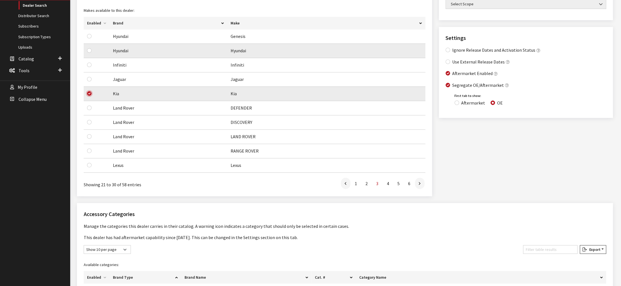
click at [92, 96] on input "checkbox" at bounding box center [89, 93] width 4 height 4
checkbox input "false"
click at [417, 189] on link at bounding box center [420, 183] width 10 height 11
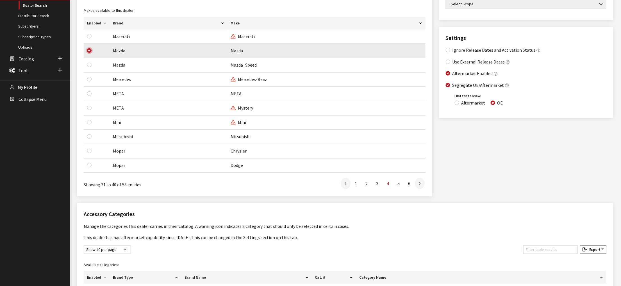
click at [91, 53] on input "checkbox" at bounding box center [89, 50] width 4 height 4
checkbox input "false"
click at [415, 189] on link at bounding box center [420, 183] width 10 height 11
click at [92, 53] on input "checkbox" at bounding box center [89, 50] width 4 height 4
checkbox input "false"
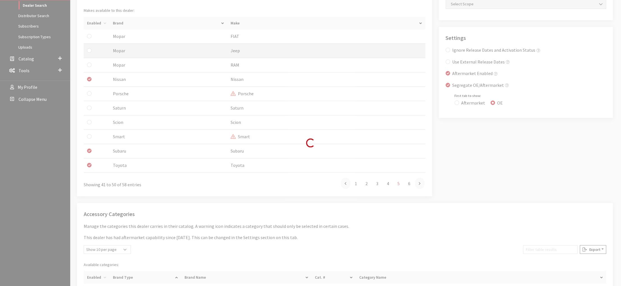
click at [92, 115] on div "Modal title Cancel Yes OK Modal title OK Edit Brand Don't see the distributor y…" at bounding box center [345, 233] width 550 height 707
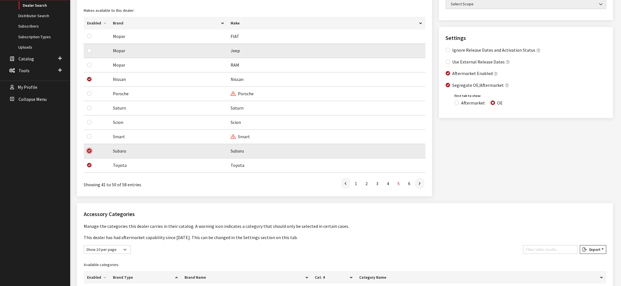
click at [92, 153] on input "checkbox" at bounding box center [89, 151] width 4 height 4
checkbox input "false"
click at [92, 167] on input "checkbox" at bounding box center [89, 165] width 4 height 4
checkbox input "false"
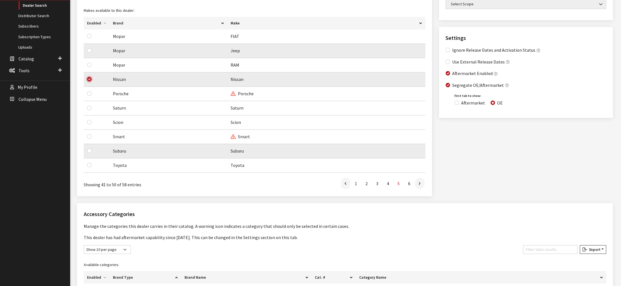
click at [92, 81] on input "checkbox" at bounding box center [89, 79] width 4 height 4
checkbox input "false"
click at [417, 189] on link at bounding box center [420, 183] width 10 height 11
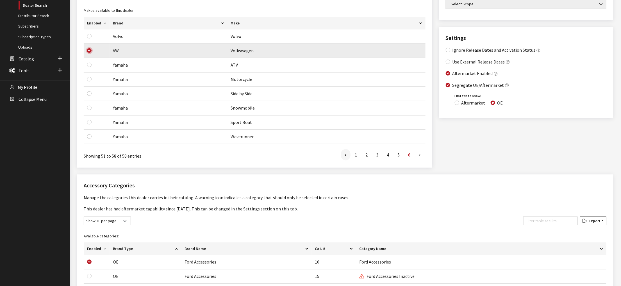
click at [90, 53] on input "checkbox" at bounding box center [89, 50] width 4 height 4
checkbox input "false"
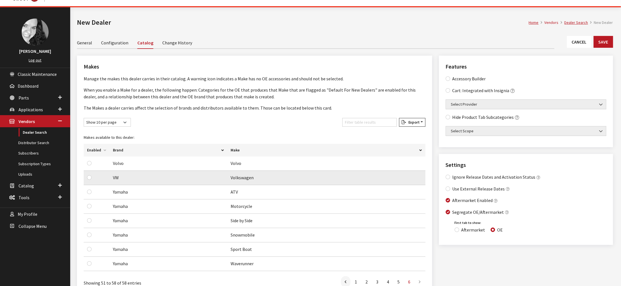
scroll to position [0, 0]
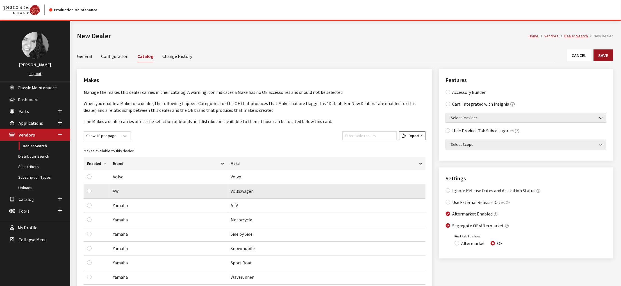
click at [598, 61] on button "Save" at bounding box center [603, 55] width 19 height 12
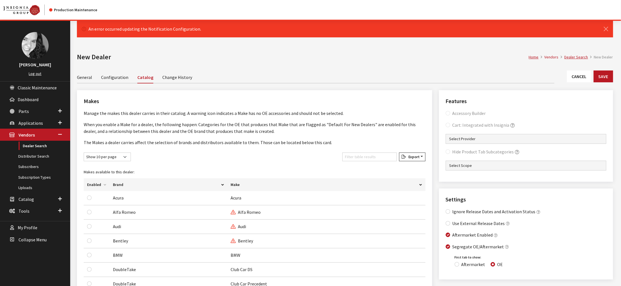
click at [117, 83] on link "Configuration" at bounding box center [114, 77] width 27 height 12
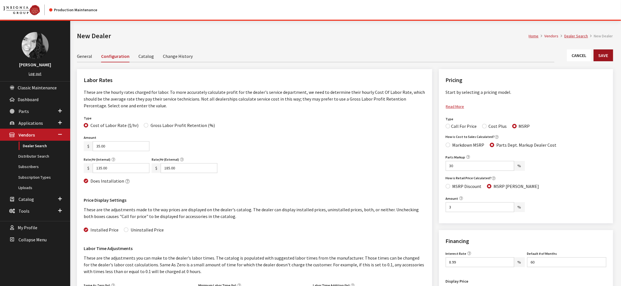
click at [606, 61] on button "Save" at bounding box center [603, 55] width 19 height 12
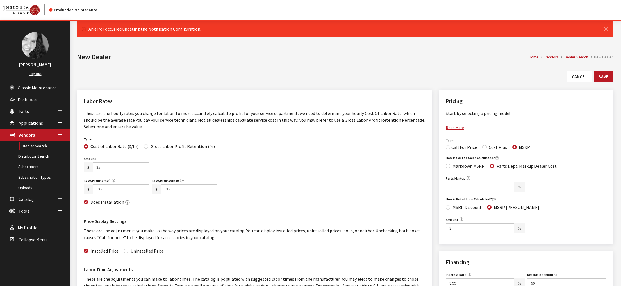
type input "35.00"
type input "135.00"
type input "185.00"
click at [137, 172] on input "35.00" at bounding box center [121, 167] width 57 height 10
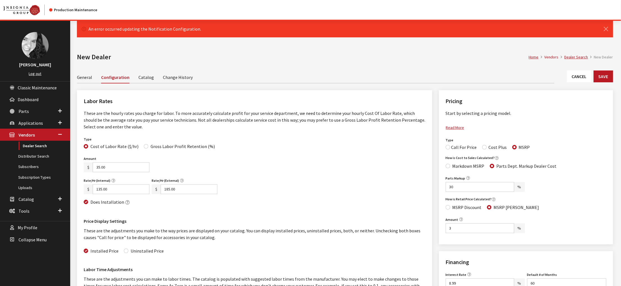
click at [137, 172] on input "35.00" at bounding box center [121, 167] width 57 height 10
click at [568, 82] on link "Cancel" at bounding box center [579, 77] width 24 height 12
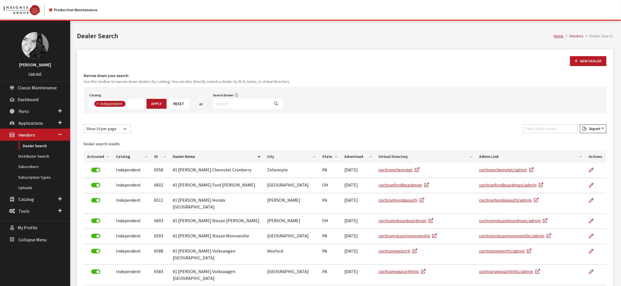
scroll to position [49, 0]
click at [266, 109] on input "Search Dealer" at bounding box center [241, 104] width 57 height 10
type input "#1 [PERSON_NAME]"
select select
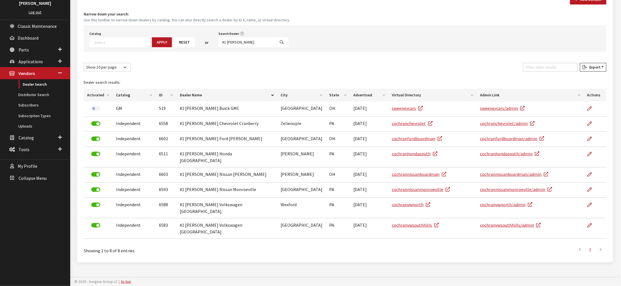
scroll to position [0, 0]
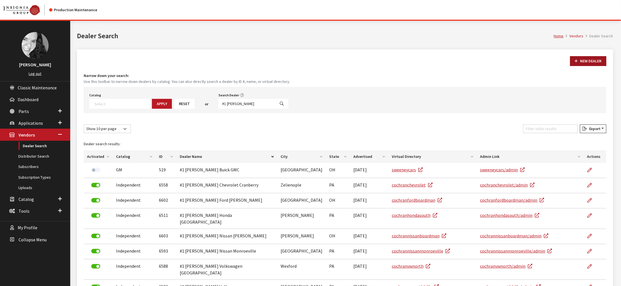
click at [570, 66] on button "New Dealer" at bounding box center [588, 61] width 36 height 10
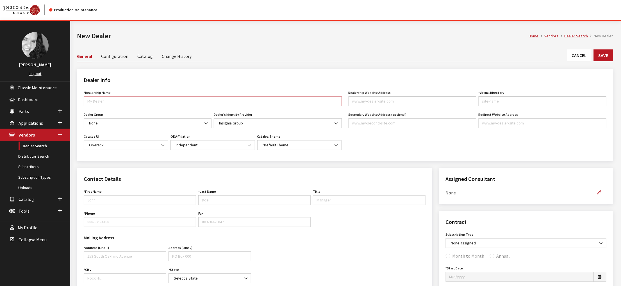
click at [149, 106] on input "*Dealership Name" at bounding box center [213, 101] width 258 height 10
type input "#1 Cochran Ford Austintown"
click at [379, 106] on input "Dealership Website Address" at bounding box center [413, 101] width 128 height 10
paste input "cochranfordaustintown.com"
type input "cochranfordaustintown.com"
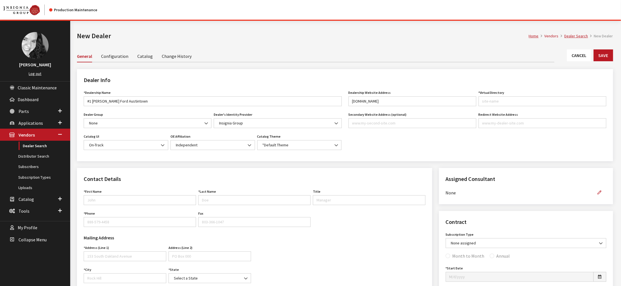
type input "cochranfordaustintown"
click at [405, 155] on div "Dealership Website Address cochranfordaustintown.com Website URL must be format…" at bounding box center [477, 122] width 265 height 66
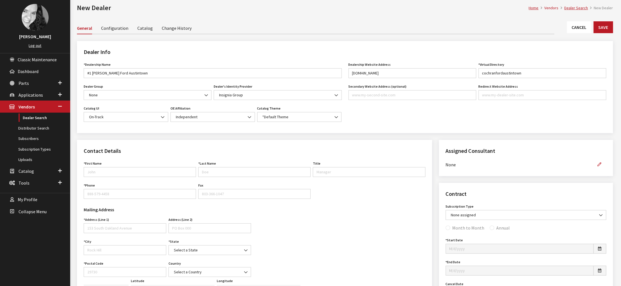
scroll to position [56, 0]
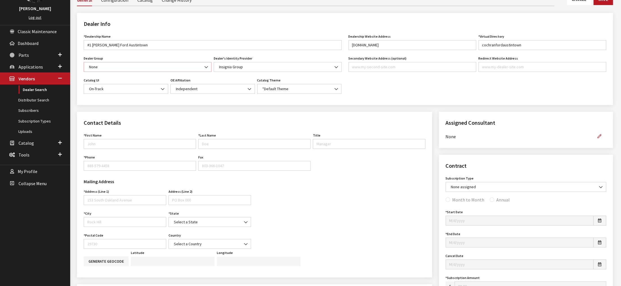
click at [205, 64] on b at bounding box center [205, 64] width 0 height 0
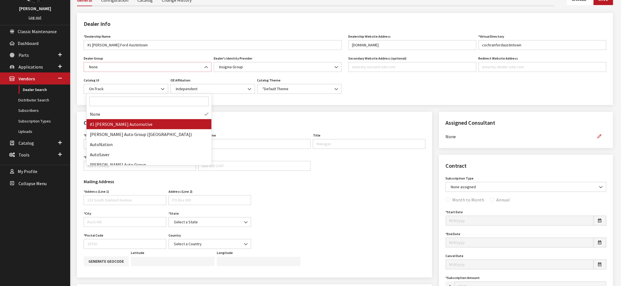
select select "32"
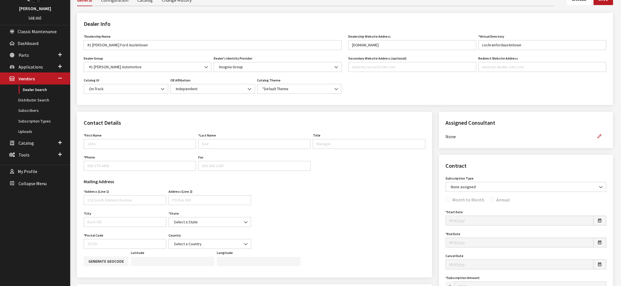
click at [354, 143] on div "Contact Details First Name First Name is required. Last Name Last Name is requi…" at bounding box center [254, 195] width 355 height 166
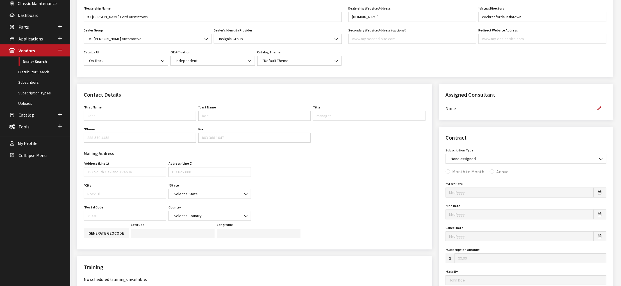
scroll to position [112, 0]
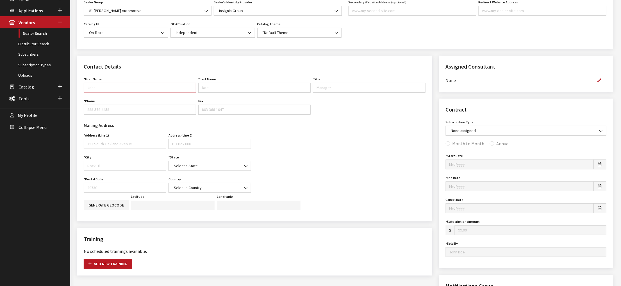
click at [165, 93] on input "First Name" at bounding box center [140, 88] width 112 height 10
type input "Zachary"
type input "Tremont"
click at [329, 93] on input "Title" at bounding box center [369, 88] width 112 height 10
paste input "Director of Customs by Cochran"
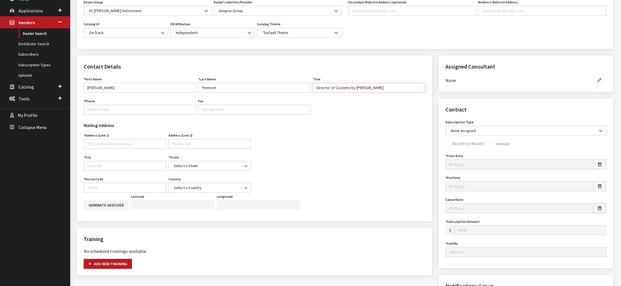
type input "Director of Customs by Cochran"
click at [167, 115] on input "Phone" at bounding box center [140, 110] width 112 height 10
type input "330-366-1815"
click at [124, 149] on input "Address (Line 1)" at bounding box center [125, 144] width 83 height 10
click at [124, 149] on input "4701 Mahoning" at bounding box center [125, 144] width 83 height 10
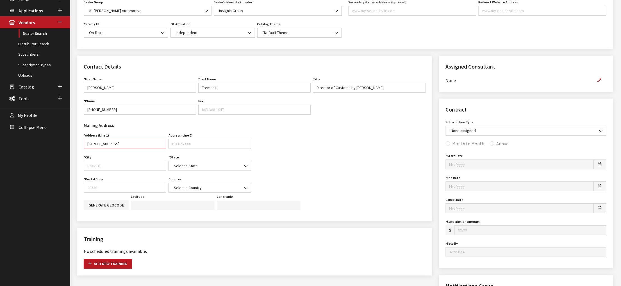
type input "4701 Mahoning Ave"
type input "Youngstown"
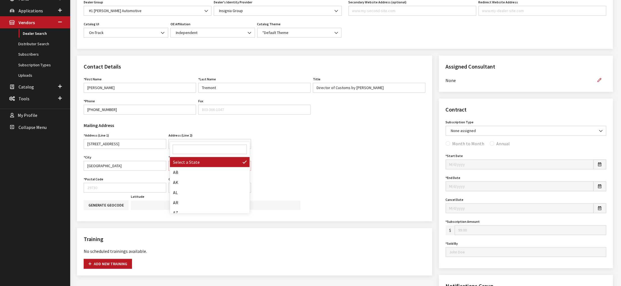
click at [244, 163] on b at bounding box center [244, 163] width 0 height 0
click at [224, 149] on input "Search" at bounding box center [210, 150] width 74 height 10
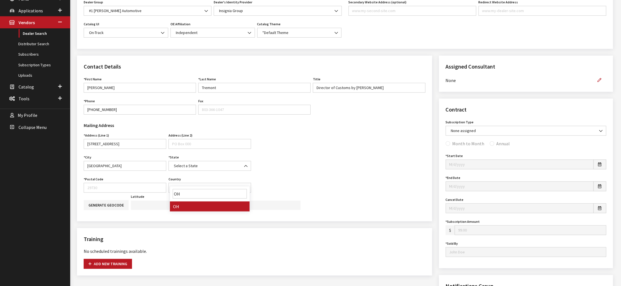
type input "OH"
select select "OH"
click at [109, 193] on input "Postal Code" at bounding box center [125, 188] width 83 height 10
type input "44515"
click at [244, 185] on b at bounding box center [244, 185] width 0 height 0
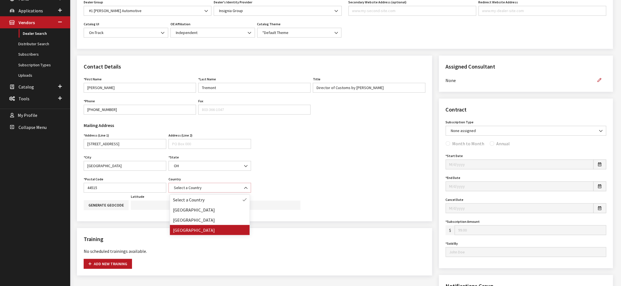
select select "United States of America"
click at [598, 82] on icon "button" at bounding box center [600, 80] width 4 height 4
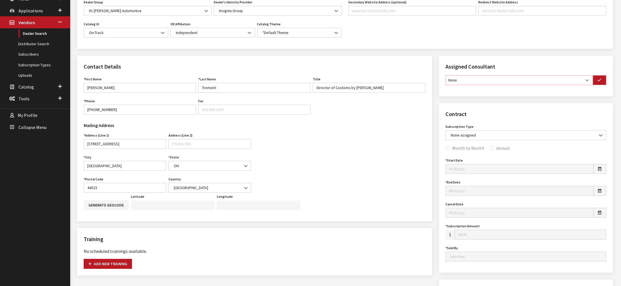
click at [571, 85] on select "None Brian Gulbrandson Dave West Khrys Dorton Kurt Daugherty Roger Schmidt" at bounding box center [519, 80] width 147 height 10
select select "33"
click at [448, 85] on select "None Brian Gulbrandson Dave West Khrys Dorton Kurt Daugherty Roger Schmidt" at bounding box center [519, 80] width 147 height 10
click at [598, 82] on icon "button" at bounding box center [600, 80] width 4 height 4
click at [600, 132] on b at bounding box center [600, 132] width 0 height 0
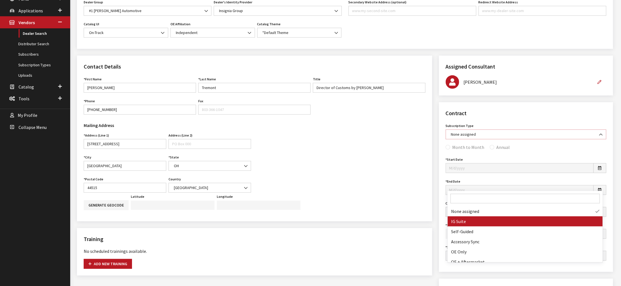
select select "7"
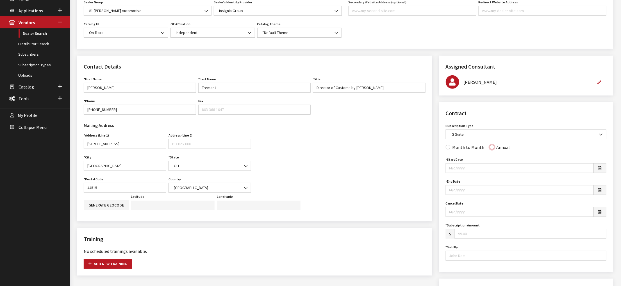
click at [494, 149] on input "Annual" at bounding box center [492, 147] width 4 height 4
radio input "true"
click at [598, 170] on icon "button" at bounding box center [599, 168] width 3 height 4
click at [489, 201] on td "4" at bounding box center [488, 202] width 8 height 8
type input "09/04/2025"
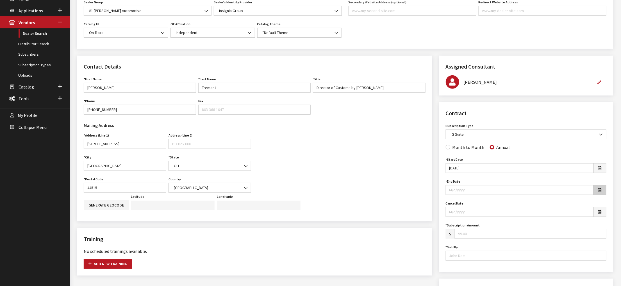
click at [598, 192] on icon "button" at bounding box center [599, 190] width 3 height 4
click at [489, 228] on td "4" at bounding box center [488, 229] width 8 height 8
click at [477, 195] on input "09/04/2025" at bounding box center [520, 190] width 148 height 10
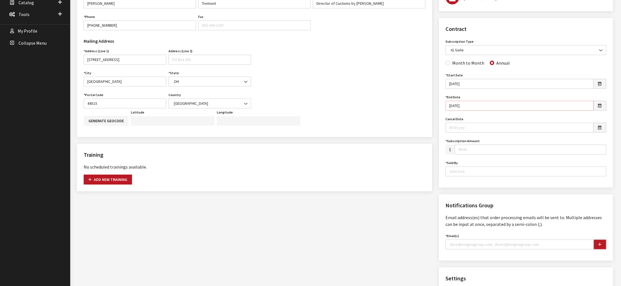
scroll to position [225, 0]
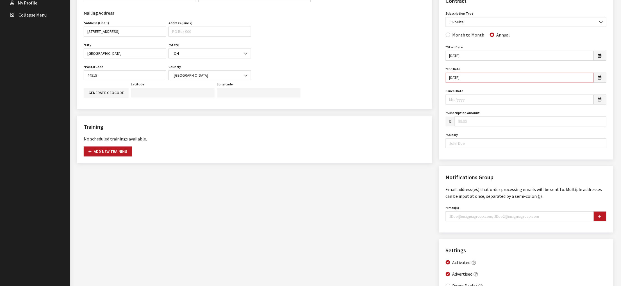
type input "09/04/2026"
click at [476, 126] on input "Subscription Amount" at bounding box center [531, 122] width 152 height 10
type input "499.00"
click at [479, 148] on input "Sold By" at bounding box center [526, 144] width 161 height 10
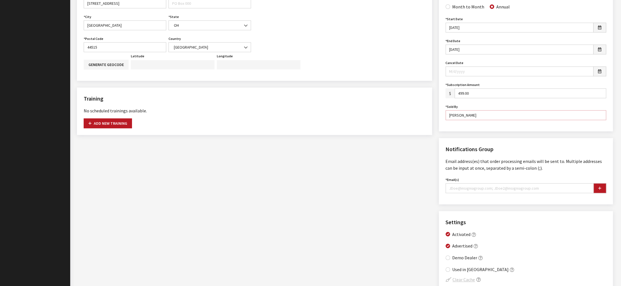
scroll to position [309, 0]
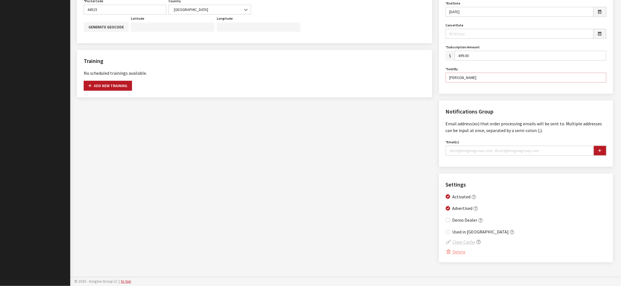
type input "Jason Ludwig"
click at [462, 156] on input "Email(s)" at bounding box center [520, 151] width 148 height 10
paste input "[PERSON_NAME][EMAIL_ADDRESS][PERSON_NAME][DOMAIN_NAME]"
type input "[PERSON_NAME][EMAIL_ADDRESS][PERSON_NAME][DOMAIN_NAME]"
click at [599, 153] on icon "button" at bounding box center [600, 151] width 3 height 4
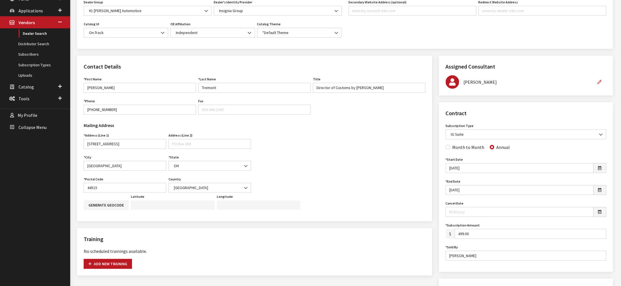
scroll to position [0, 0]
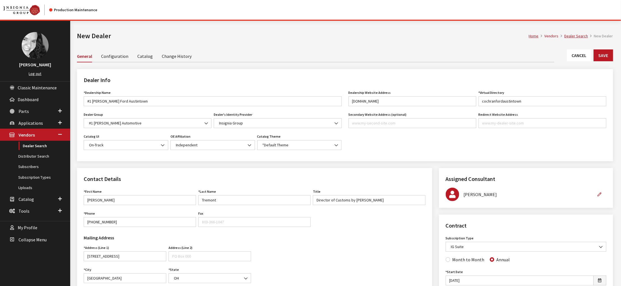
click at [153, 62] on link "Catalog" at bounding box center [144, 56] width 15 height 12
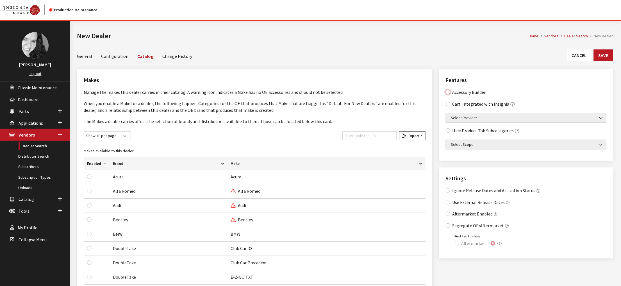
click at [449, 94] on Builder "Accessory Builder" at bounding box center [448, 92] width 4 height 4
checkbox Builder "true"
click at [450, 216] on input "Aftermarket Enabled" at bounding box center [448, 214] width 4 height 4
checkbox input "true"
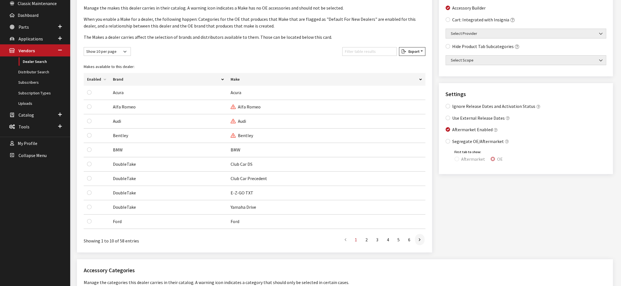
scroll to position [112, 0]
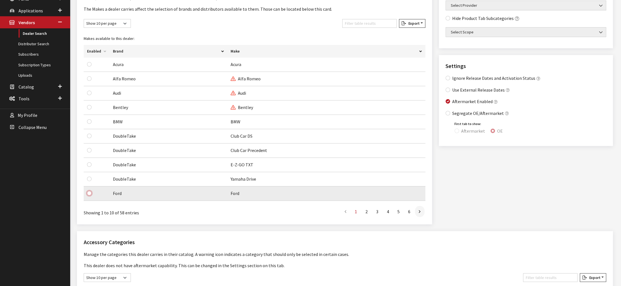
click at [91, 196] on input "checkbox" at bounding box center [89, 193] width 4 height 4
checkbox input "true"
click at [419, 214] on icon at bounding box center [420, 212] width 2 height 4
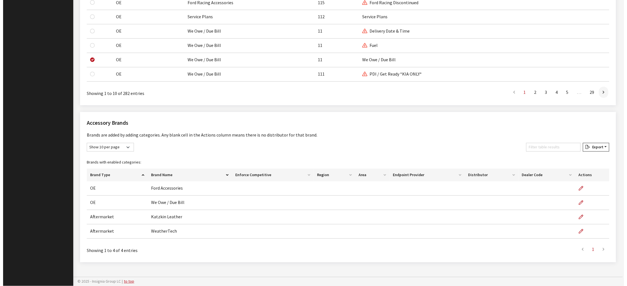
scroll to position [608, 0]
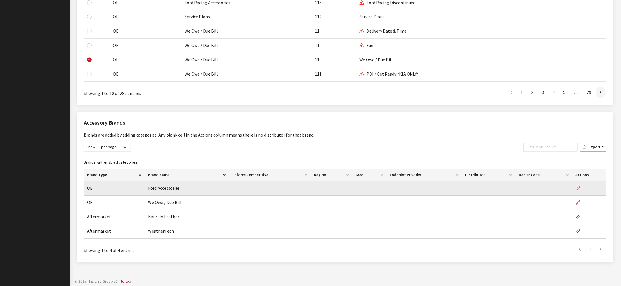
click at [577, 187] on icon "button" at bounding box center [578, 189] width 4 height 4
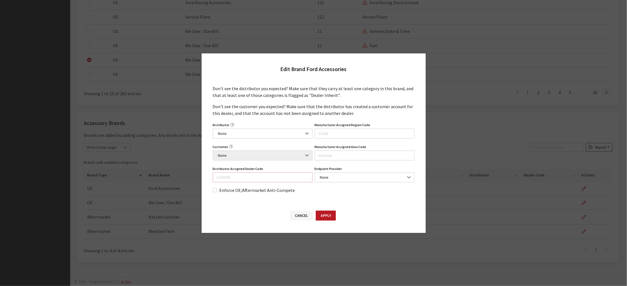
click at [262, 182] on input "Distributor-Assigned Dealer Code" at bounding box center [263, 178] width 100 height 10
type input "2568"
click at [332, 221] on button "Apply" at bounding box center [326, 216] width 20 height 10
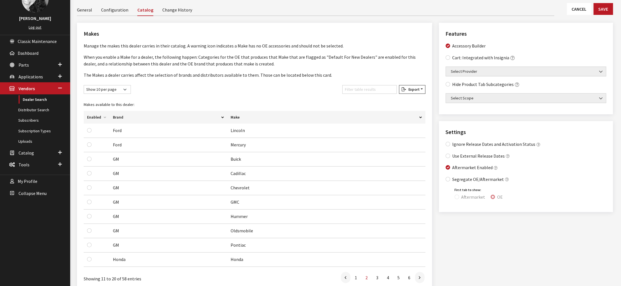
scroll to position [0, 0]
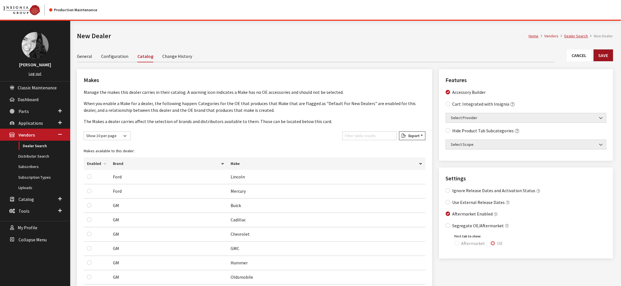
click at [602, 61] on button "Save" at bounding box center [603, 55] width 19 height 12
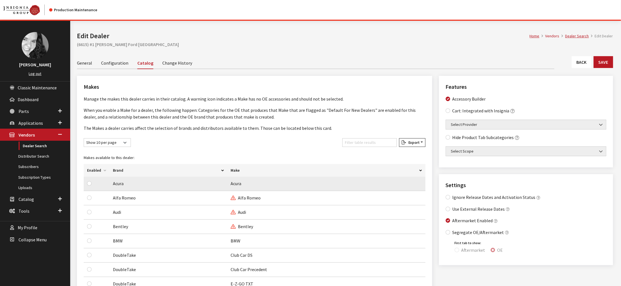
scroll to position [84, 0]
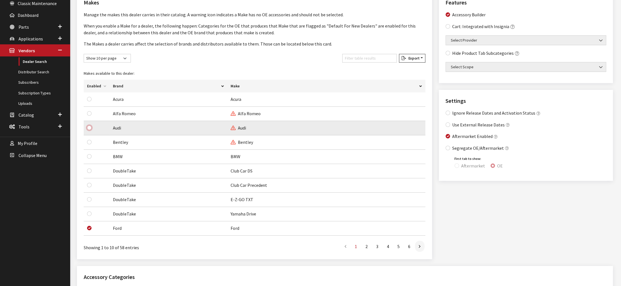
click at [91, 130] on input "checkbox" at bounding box center [89, 128] width 4 height 4
checkbox input "true"
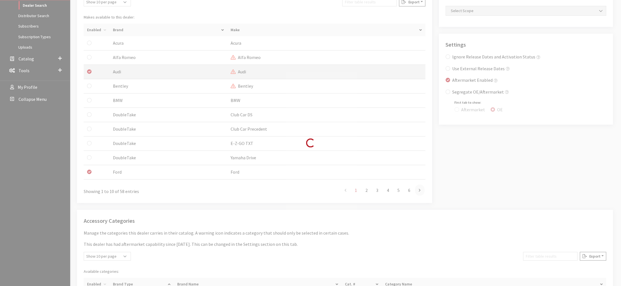
scroll to position [169, 0]
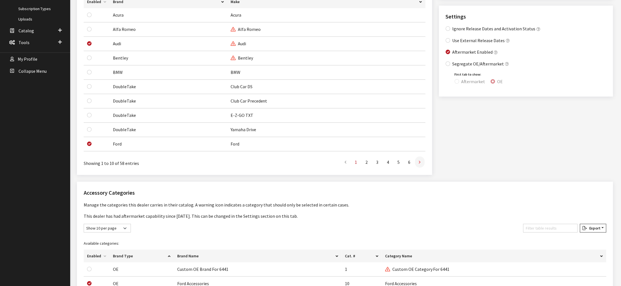
click at [415, 168] on link at bounding box center [420, 161] width 10 height 11
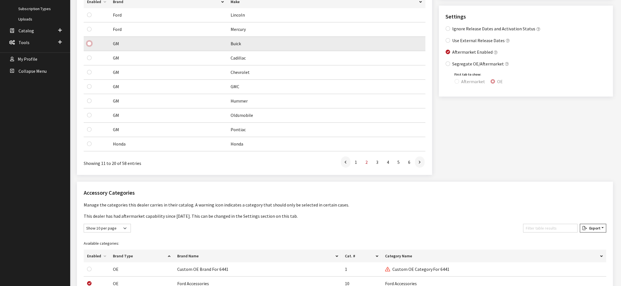
click at [91, 46] on input "checkbox" at bounding box center [89, 43] width 4 height 4
checkbox input "true"
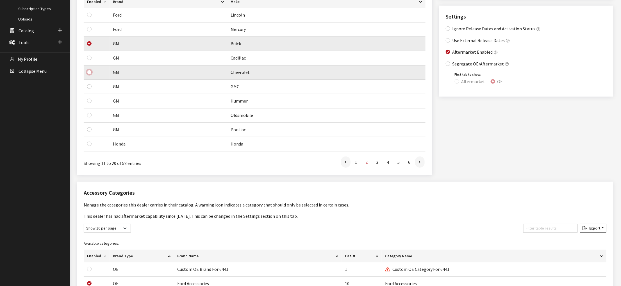
click at [92, 74] on input "checkbox" at bounding box center [89, 72] width 4 height 4
checkbox input "true"
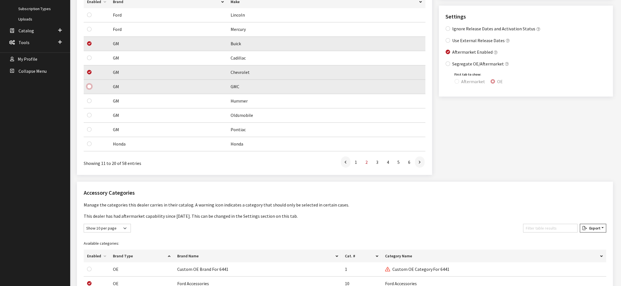
click at [92, 89] on input "checkbox" at bounding box center [89, 86] width 4 height 4
checkbox input "true"
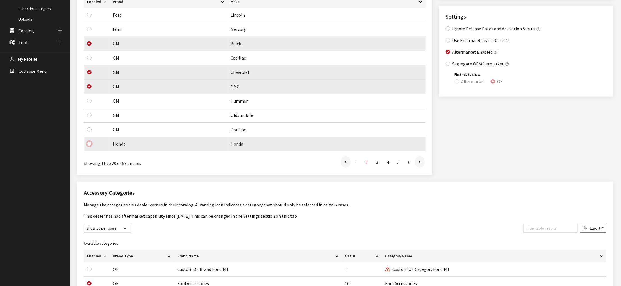
click at [91, 146] on input "checkbox" at bounding box center [89, 144] width 4 height 4
checkbox input "true"
click at [415, 168] on link at bounding box center [420, 161] width 10 height 11
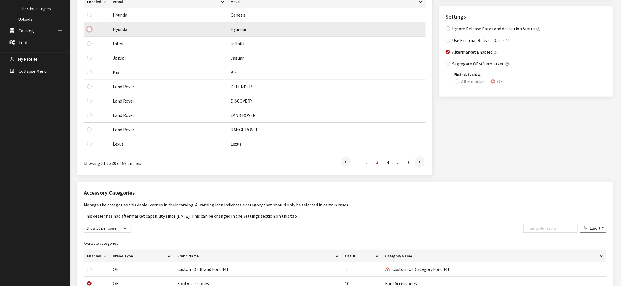
click at [92, 31] on input "checkbox" at bounding box center [89, 29] width 4 height 4
checkbox input "true"
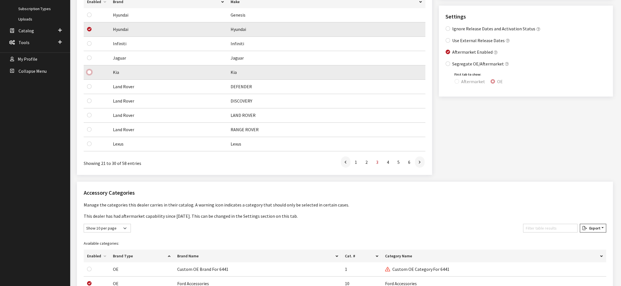
click at [92, 74] on input "checkbox" at bounding box center [89, 72] width 4 height 4
checkbox input "true"
click at [418, 168] on link at bounding box center [420, 161] width 10 height 11
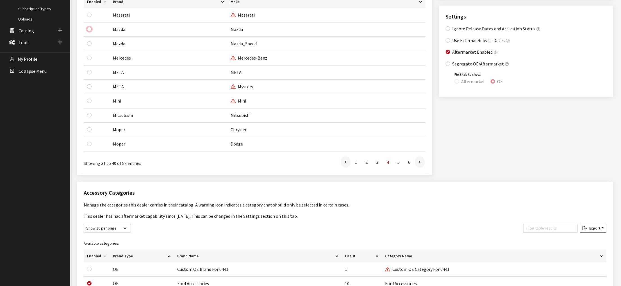
click at [92, 31] on input "checkbox" at bounding box center [89, 29] width 4 height 4
checkbox input "true"
click at [419, 165] on icon at bounding box center [420, 162] width 2 height 4
click at [92, 31] on input "checkbox" at bounding box center [89, 29] width 4 height 4
checkbox input "true"
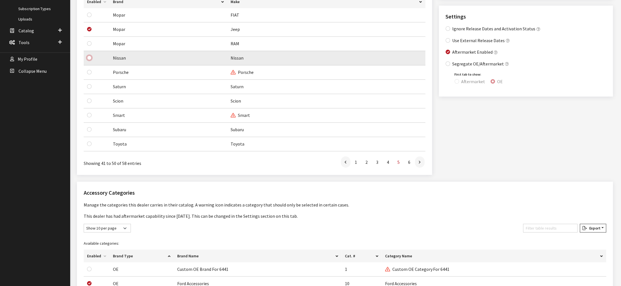
click at [92, 60] on input "checkbox" at bounding box center [89, 58] width 4 height 4
checkbox input "true"
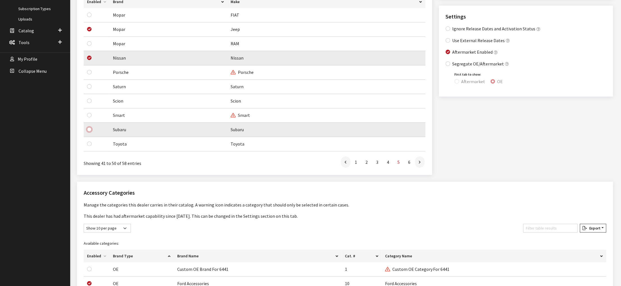
click at [92, 132] on input "checkbox" at bounding box center [89, 129] width 4 height 4
checkbox input "true"
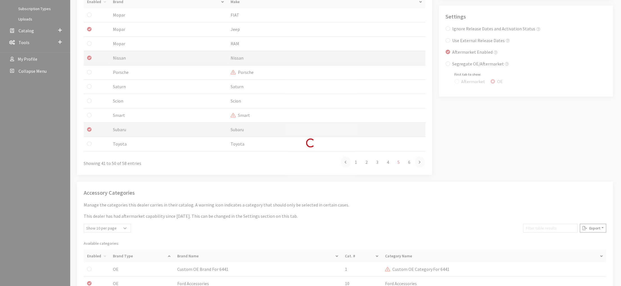
click at [92, 193] on div "Modal title Cancel Yes OK Modal title OK Edit Brand Don't see the distributor y…" at bounding box center [345, 209] width 550 height 714
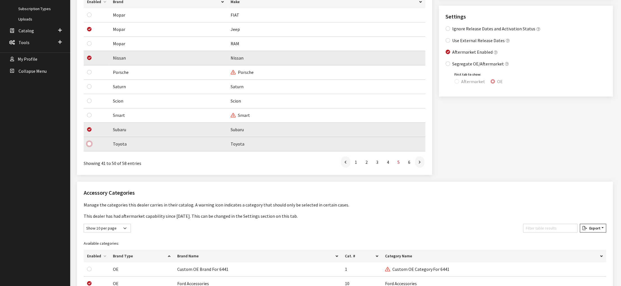
click at [92, 146] on input "checkbox" at bounding box center [89, 144] width 4 height 4
checkbox input "true"
click at [419, 165] on icon at bounding box center [420, 162] width 2 height 4
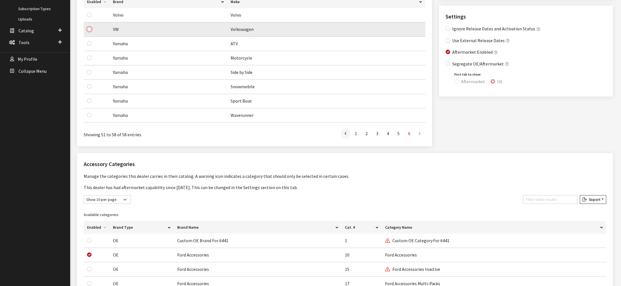
click at [91, 31] on input "checkbox" at bounding box center [89, 29] width 4 height 4
checkbox input "true"
click at [450, 66] on input "Segregate OE/Aftermarket" at bounding box center [448, 64] width 4 height 4
checkbox input "true"
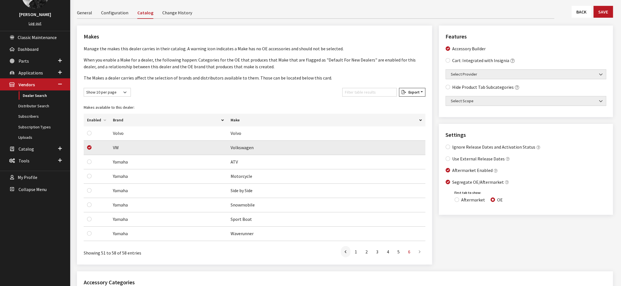
scroll to position [0, 0]
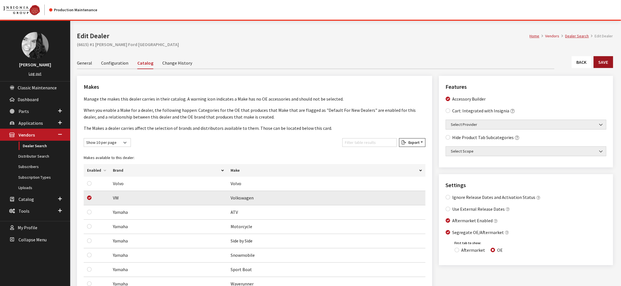
click at [605, 68] on button "Save" at bounding box center [603, 62] width 19 height 12
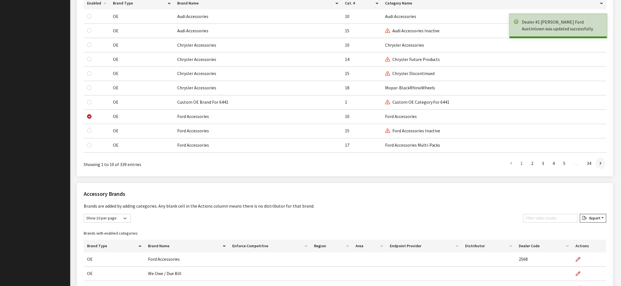
scroll to position [450, 0]
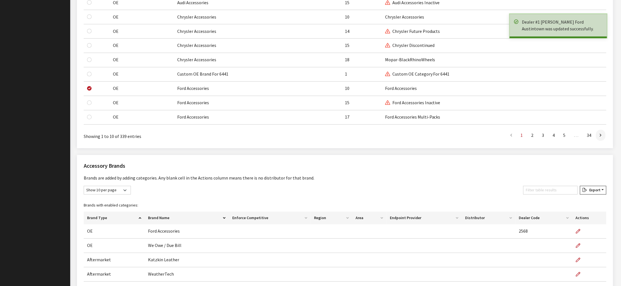
checkbox input "true"
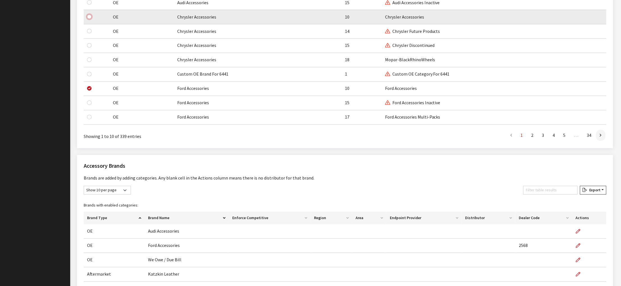
click at [91, 19] on input "checkbox" at bounding box center [89, 17] width 4 height 4
checkbox input "true"
click at [600, 138] on icon at bounding box center [601, 135] width 2 height 4
click at [92, 19] on input "checkbox" at bounding box center [89, 17] width 4 height 4
checkbox input "true"
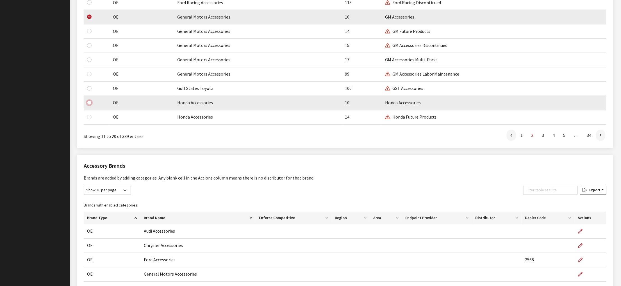
click at [92, 105] on input "checkbox" at bounding box center [89, 103] width 4 height 4
checkbox input "true"
click at [600, 138] on icon at bounding box center [601, 135] width 2 height 4
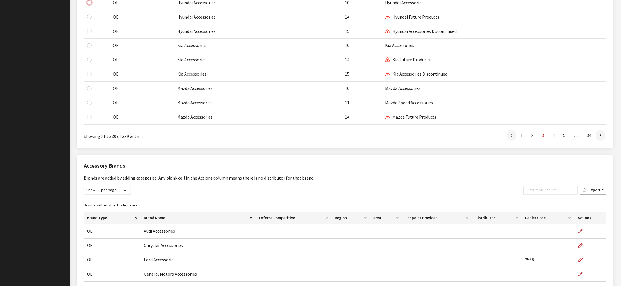
click at [92, 5] on input "checkbox" at bounding box center [89, 2] width 4 height 4
checkbox input "true"
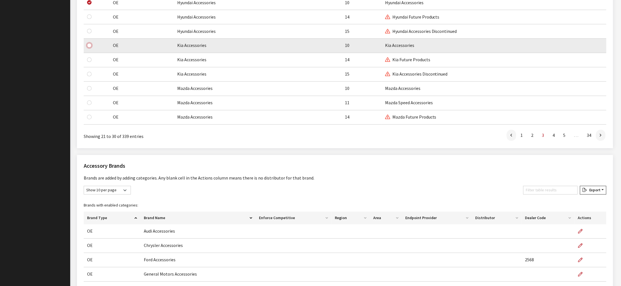
click at [92, 48] on input "checkbox" at bounding box center [89, 45] width 4 height 4
checkbox input "true"
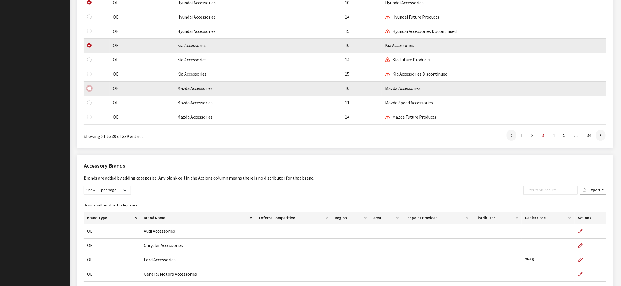
click at [92, 91] on input "checkbox" at bounding box center [89, 88] width 4 height 4
checkbox input "true"
click at [600, 138] on icon at bounding box center [601, 135] width 2 height 4
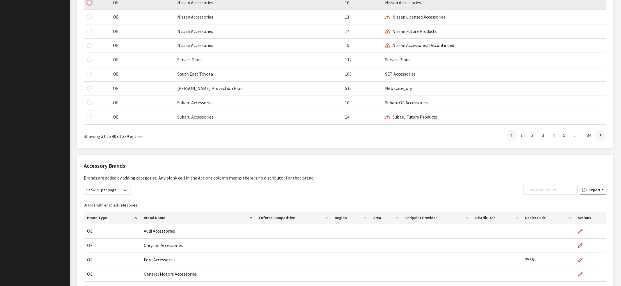
click at [92, 5] on input "checkbox" at bounding box center [89, 2] width 4 height 4
checkbox input "true"
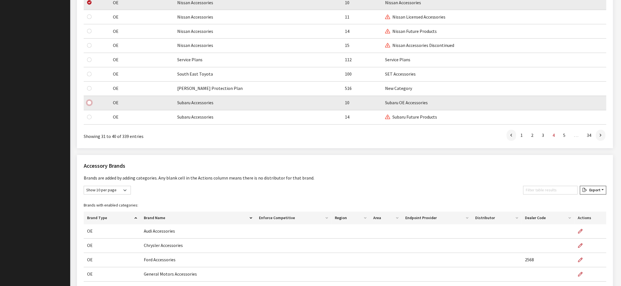
click at [92, 105] on input "checkbox" at bounding box center [89, 103] width 4 height 4
checkbox input "true"
click at [600, 138] on icon at bounding box center [601, 135] width 2 height 4
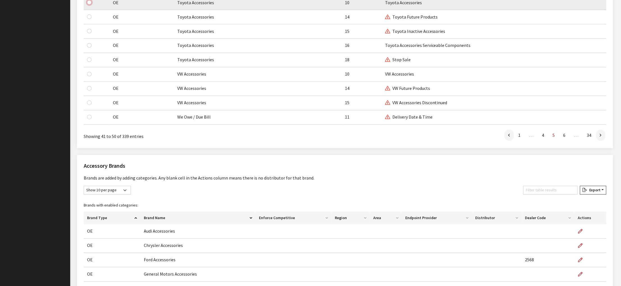
click at [92, 5] on input "checkbox" at bounding box center [89, 2] width 4 height 4
checkbox input "true"
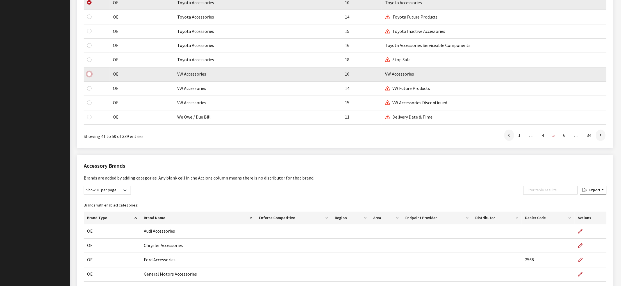
click at [92, 76] on input "checkbox" at bounding box center [89, 74] width 4 height 4
checkbox input "true"
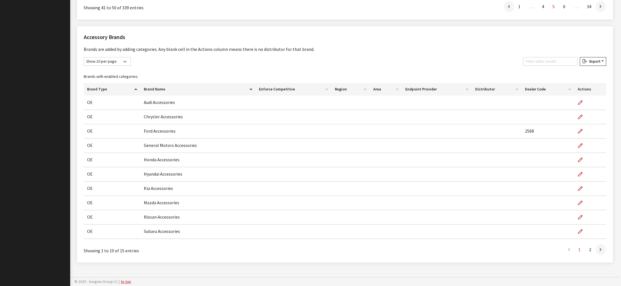
scroll to position [713, 0]
click at [600, 248] on icon at bounding box center [601, 250] width 2 height 4
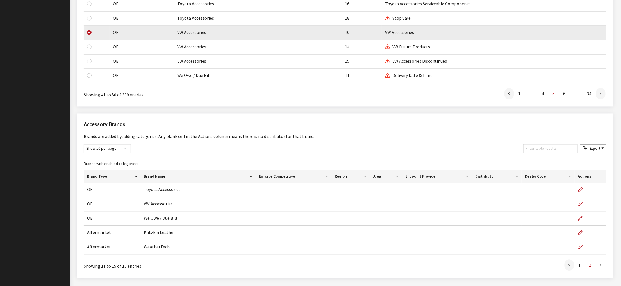
scroll to position [463, 0]
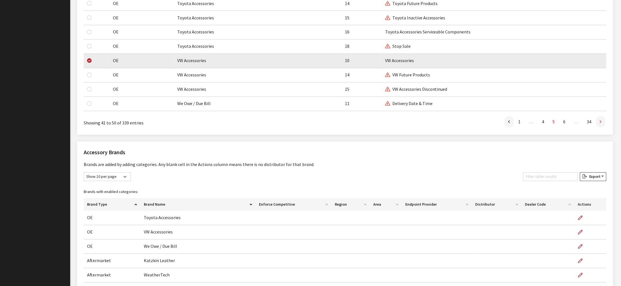
click at [600, 128] on link at bounding box center [601, 121] width 10 height 11
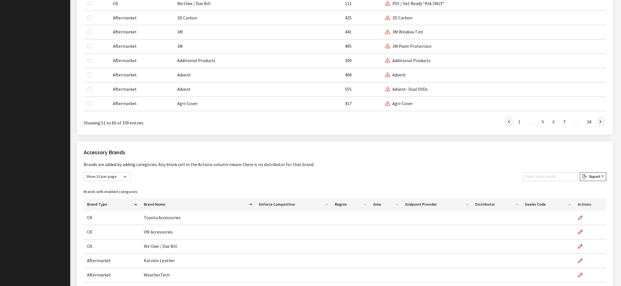
click at [600, 128] on link at bounding box center [601, 121] width 10 height 11
click at [505, 128] on link at bounding box center [510, 121] width 10 height 11
click at [600, 124] on icon at bounding box center [601, 122] width 2 height 4
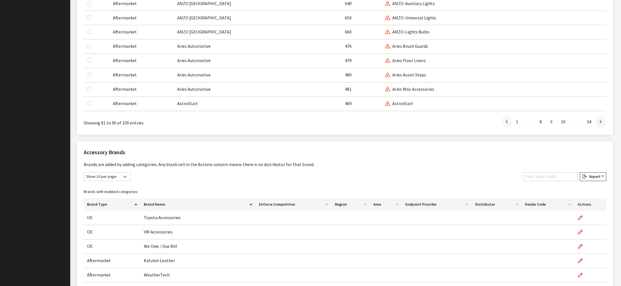
click at [600, 124] on icon at bounding box center [601, 122] width 2 height 4
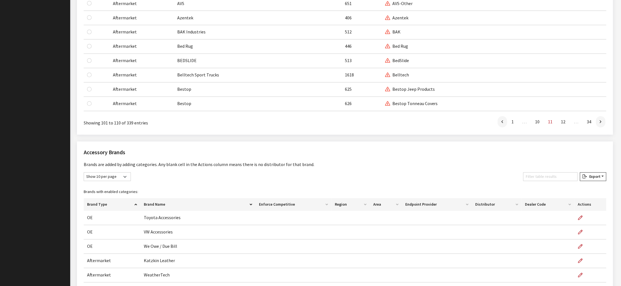
click at [600, 124] on icon at bounding box center [601, 122] width 2 height 4
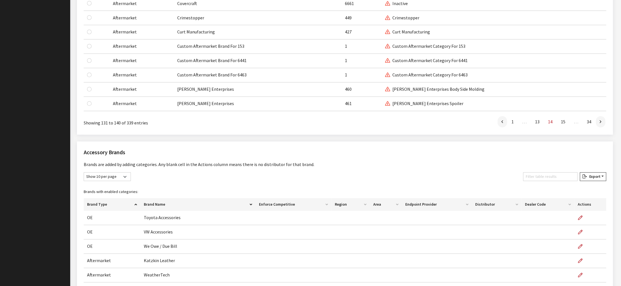
click at [600, 124] on icon at bounding box center [601, 122] width 2 height 4
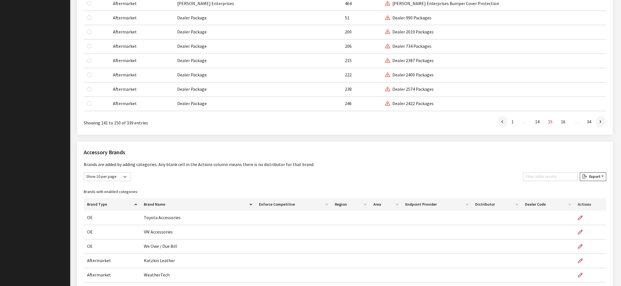
click at [600, 124] on icon at bounding box center [601, 122] width 2 height 4
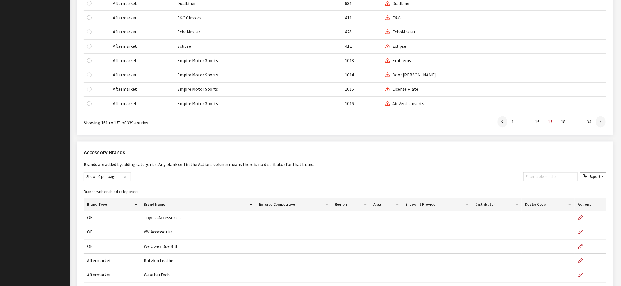
click at [600, 124] on icon at bounding box center [601, 122] width 2 height 4
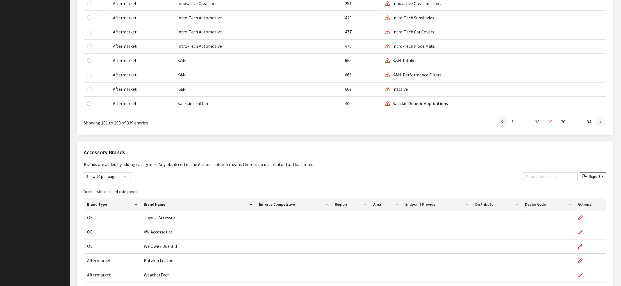
click at [600, 124] on icon at bounding box center [601, 122] width 2 height 4
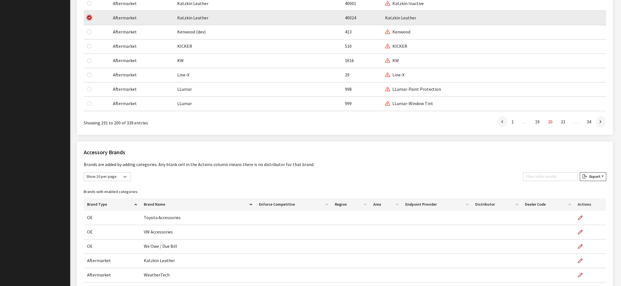
click at [92, 20] on input "checkbox" at bounding box center [89, 17] width 4 height 4
checkbox input "false"
click at [498, 128] on link at bounding box center [503, 121] width 10 height 11
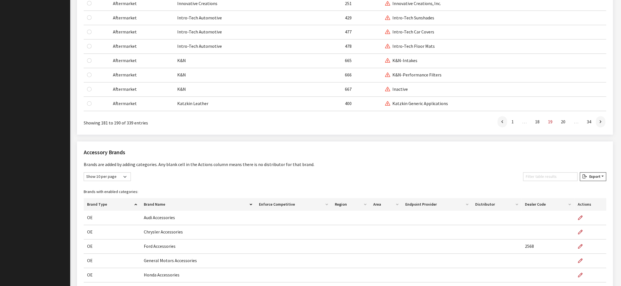
click at [498, 128] on link at bounding box center [503, 121] width 10 height 11
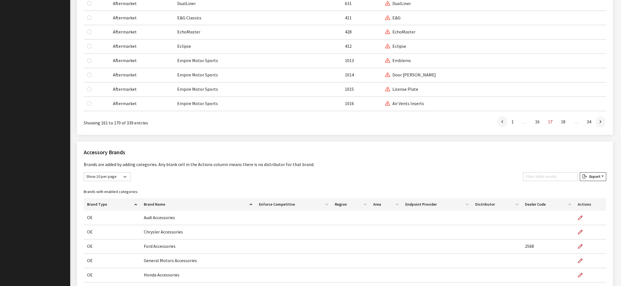
click at [498, 128] on link at bounding box center [503, 121] width 10 height 11
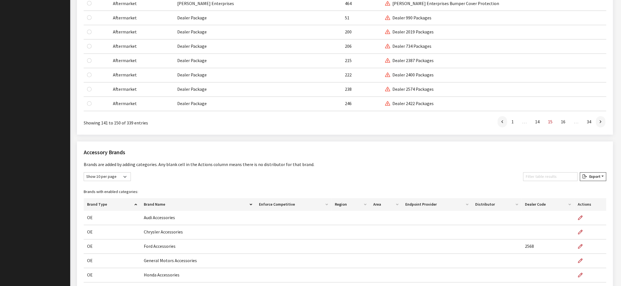
click at [498, 128] on link at bounding box center [503, 121] width 10 height 11
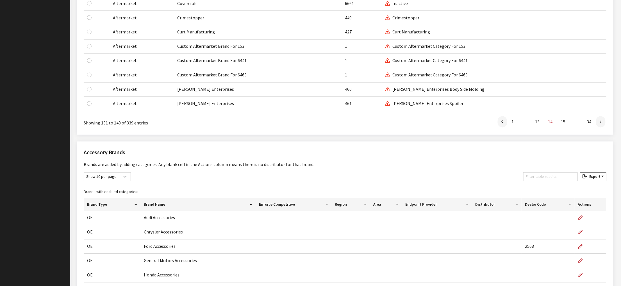
click at [498, 128] on link at bounding box center [503, 121] width 10 height 11
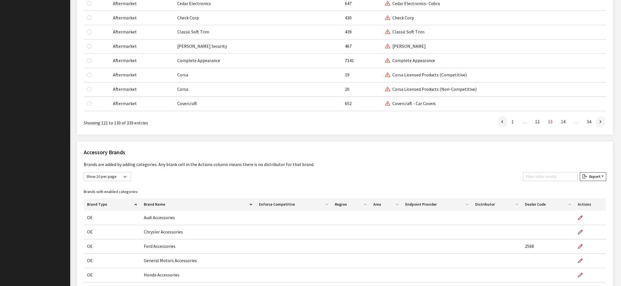
click at [498, 128] on link at bounding box center [503, 121] width 10 height 11
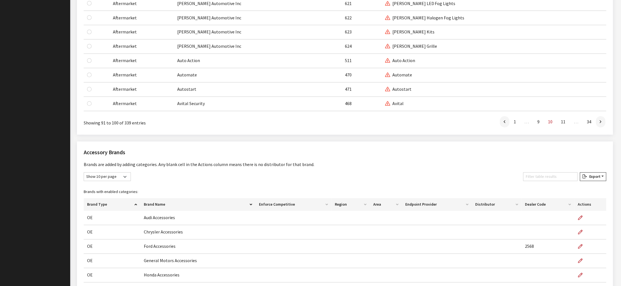
click at [500, 128] on link at bounding box center [505, 121] width 10 height 11
click at [473, 128] on ul "First 1 … 8 9 10 … 34 Last" at bounding box center [455, 121] width 302 height 11
click at [502, 128] on link at bounding box center [507, 121] width 10 height 11
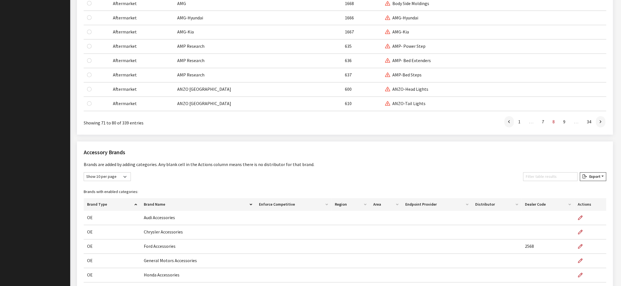
click at [505, 128] on link at bounding box center [510, 121] width 10 height 11
checkbox input "false"
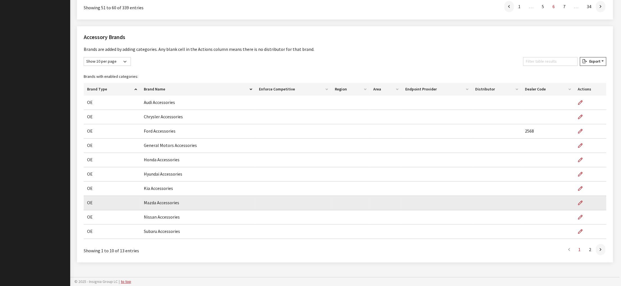
scroll to position [713, 0]
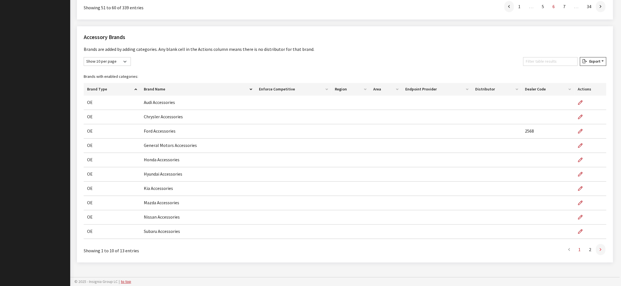
click at [600, 248] on icon at bounding box center [601, 250] width 2 height 4
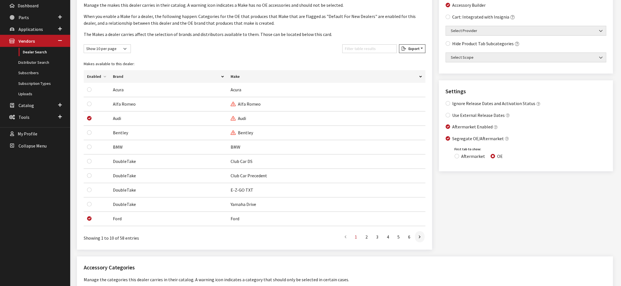
scroll to position [0, 0]
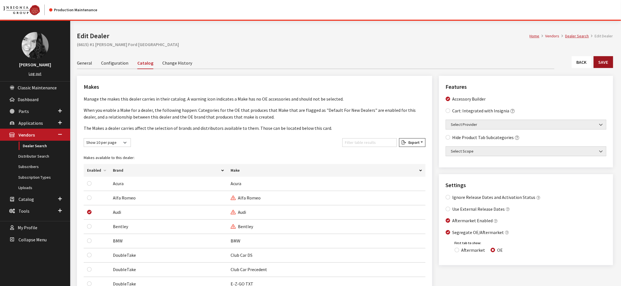
click at [598, 68] on button "Save" at bounding box center [603, 62] width 19 height 12
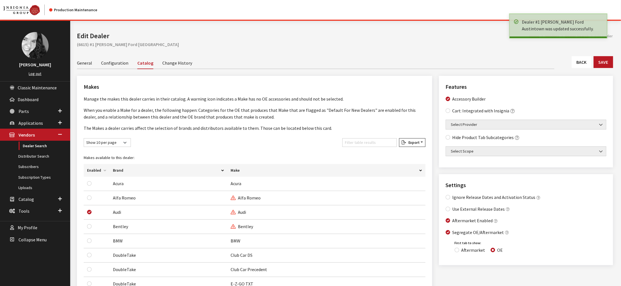
click at [128, 69] on link "Configuration" at bounding box center [114, 63] width 27 height 12
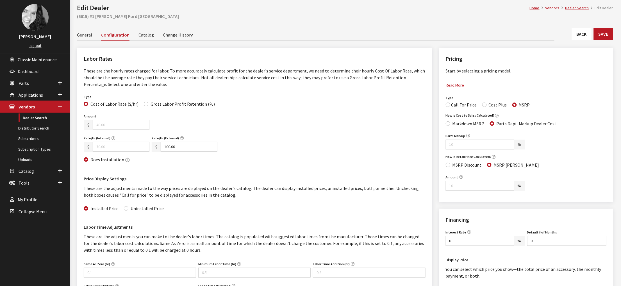
scroll to position [84, 0]
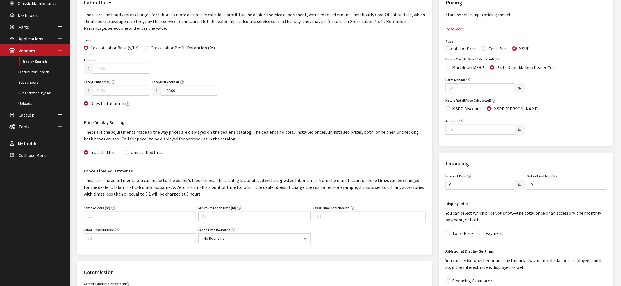
click at [105, 74] on input "Amount" at bounding box center [121, 69] width 57 height 10
type input "35.00"
click at [123, 96] on input "Rate/Hr (Internal)" at bounding box center [121, 91] width 57 height 10
type input "135.00"
click at [204, 96] on input "100.00" at bounding box center [189, 91] width 57 height 10
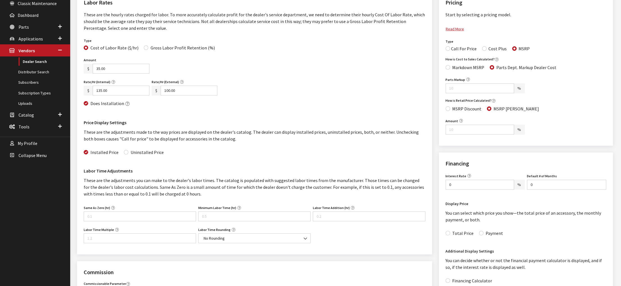
click at [204, 96] on input "100.00" at bounding box center [189, 91] width 57 height 10
type input "185.00"
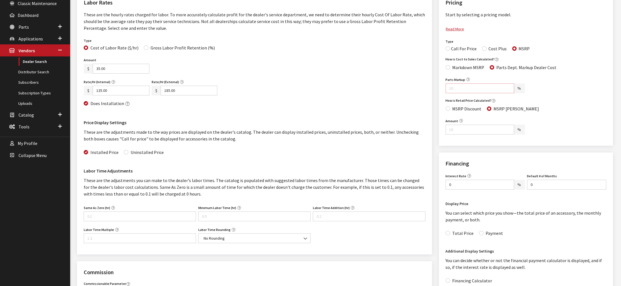
click at [476, 93] on input "Parts Markup" at bounding box center [480, 88] width 69 height 10
type input "30"
click at [479, 135] on input "Amount" at bounding box center [480, 130] width 69 height 10
type input "3"
click at [467, 190] on input "0" at bounding box center [480, 185] width 69 height 10
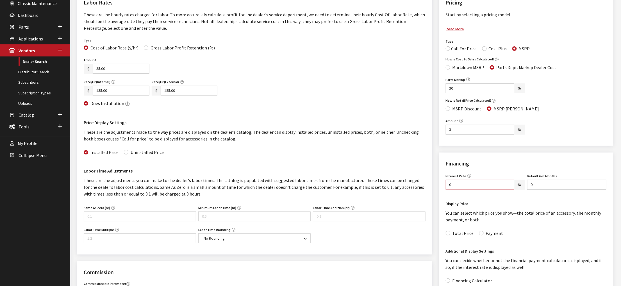
click at [467, 190] on input "0" at bounding box center [480, 185] width 69 height 10
type input "0"
type input "8.99"
click at [536, 190] on input "0" at bounding box center [566, 185] width 79 height 10
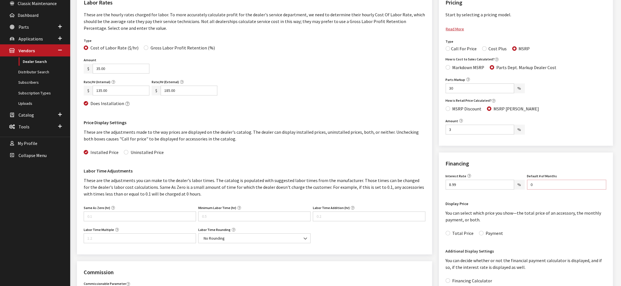
click at [536, 190] on input "0" at bounding box center [566, 185] width 79 height 10
type input "60"
click at [436, 231] on div "Pricing Start by selecting a pricing model. The Cost Plus model computes access…" at bounding box center [526, 288] width 181 height 593
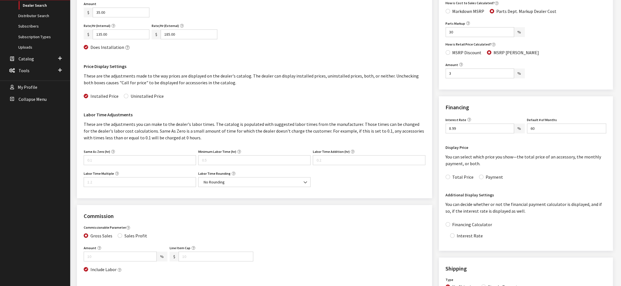
scroll to position [169, 0]
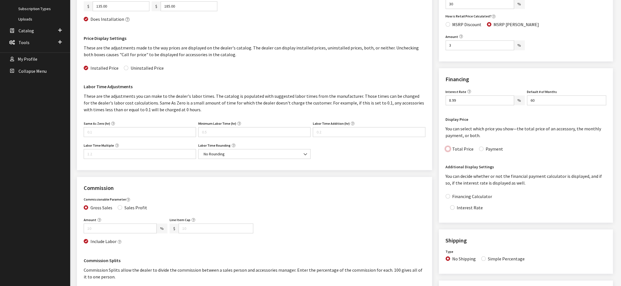
click at [450, 151] on input "Total Price" at bounding box center [448, 149] width 4 height 4
checkbox input "true"
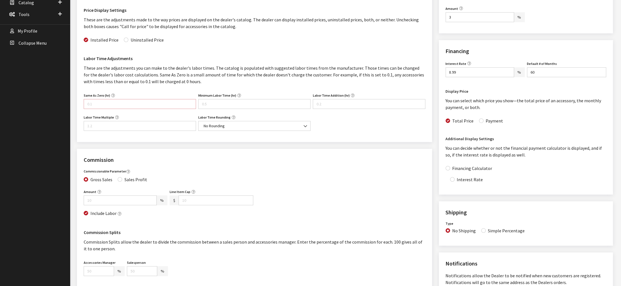
click at [92, 109] on input "Same As Zero (hr)" at bounding box center [140, 104] width 112 height 10
type input "0"
click at [235, 109] on input "Minimum Labor Time (hr)" at bounding box center [254, 104] width 112 height 10
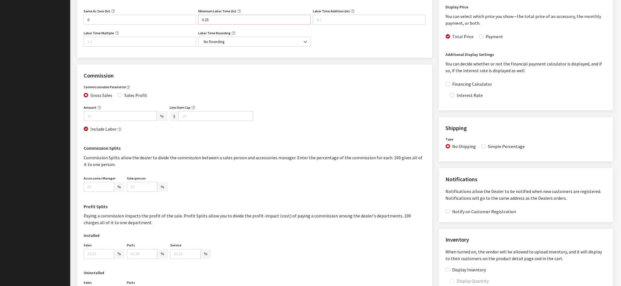
scroll to position [309, 0]
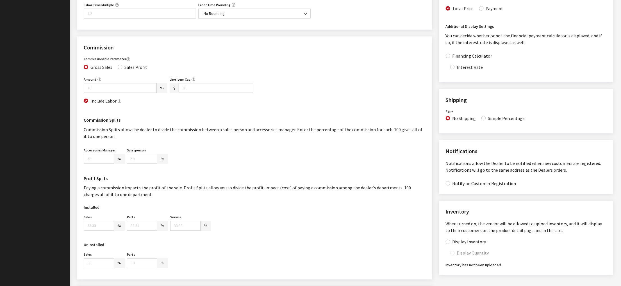
type input "0.25"
click at [448, 58] on input "Financing Calculator" at bounding box center [448, 56] width 4 height 4
checkbox input "true"
click at [455, 69] on input "Interest Rate" at bounding box center [452, 67] width 4 height 4
checkbox input "true"
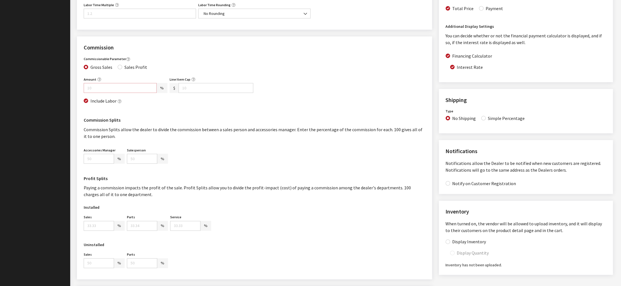
click at [123, 93] on input "Amount" at bounding box center [120, 88] width 73 height 10
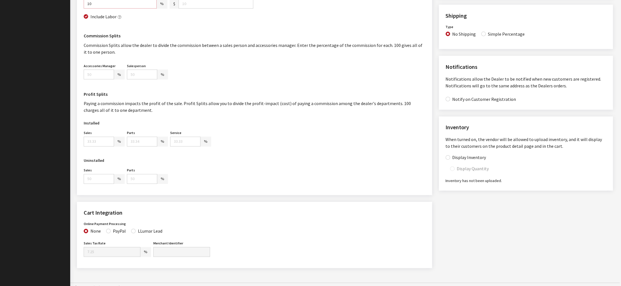
scroll to position [421, 0]
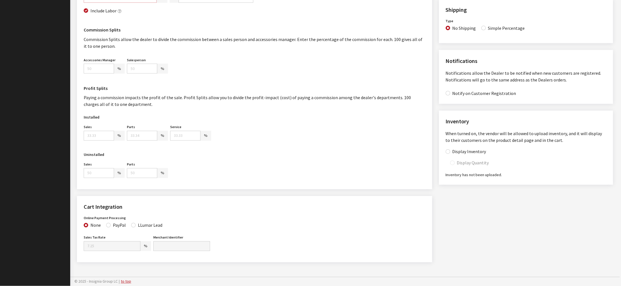
type input "10"
click at [147, 74] on input "Salesperson" at bounding box center [142, 69] width 30 height 10
type input "100"
click at [92, 141] on input "Sales" at bounding box center [99, 136] width 30 height 10
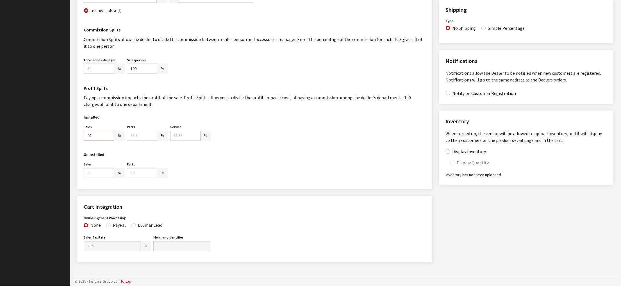
type input "40"
click at [151, 141] on input "Parts" at bounding box center [142, 136] width 30 height 10
type input "10"
click at [201, 141] on input "Service" at bounding box center [185, 136] width 30 height 10
type input "50"
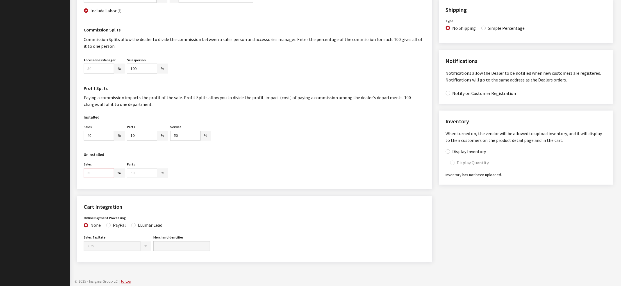
click at [101, 178] on input "number" at bounding box center [99, 173] width 30 height 10
type input "40"
click at [143, 178] on input "number" at bounding box center [142, 173] width 30 height 10
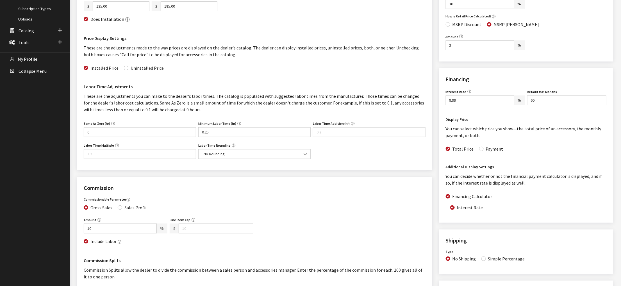
scroll to position [0, 0]
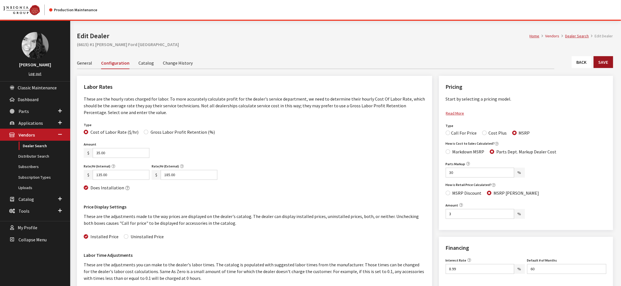
type input "60"
click at [606, 68] on button "Save" at bounding box center [603, 62] width 19 height 12
click at [154, 69] on link "Catalog" at bounding box center [146, 63] width 15 height 12
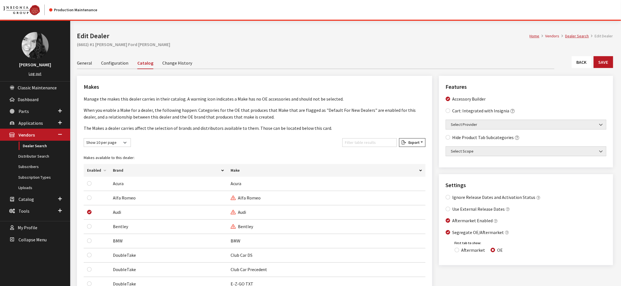
click at [123, 69] on link "Configuration" at bounding box center [114, 63] width 27 height 12
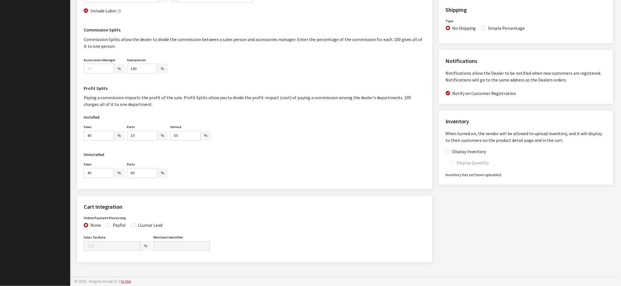
scroll to position [547, 0]
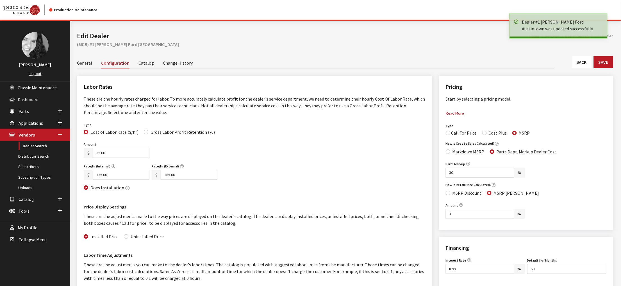
click at [89, 69] on link "General" at bounding box center [84, 63] width 15 height 12
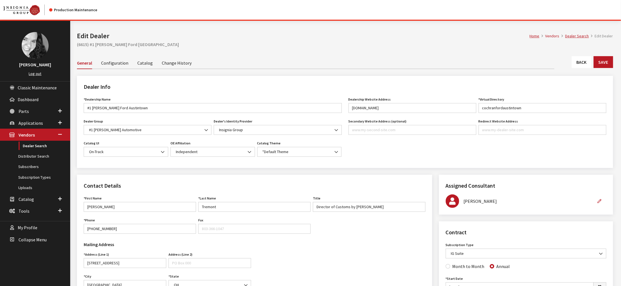
click at [572, 68] on link "Back" at bounding box center [582, 62] width 20 height 12
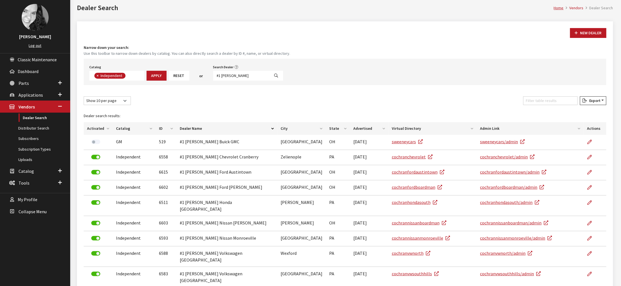
scroll to position [56, 0]
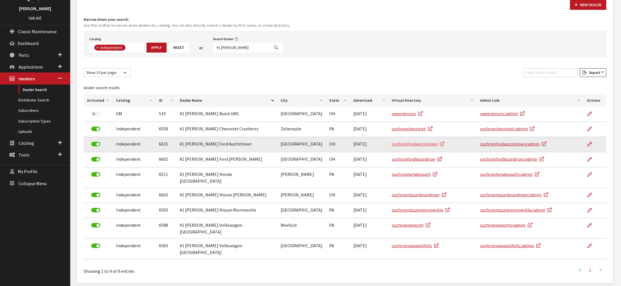
click at [428, 147] on link "cochranfordaustintown" at bounding box center [418, 144] width 53 height 6
